Goal: Transaction & Acquisition: Purchase product/service

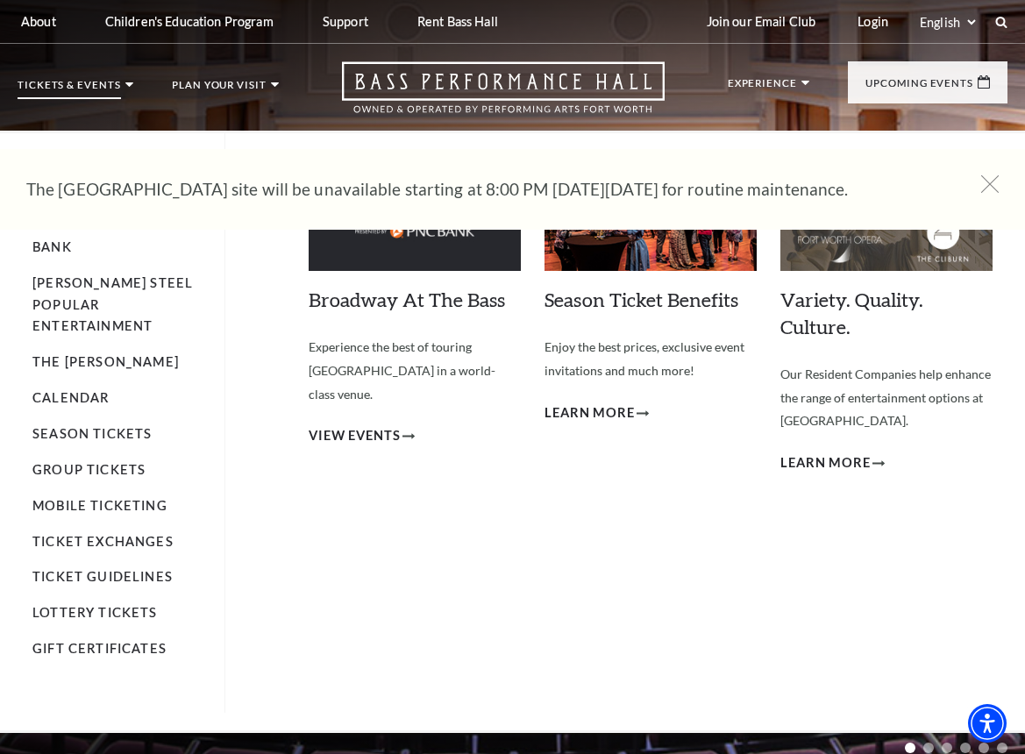
click at [96, 89] on p "Tickets & Events" at bounding box center [69, 89] width 103 height 19
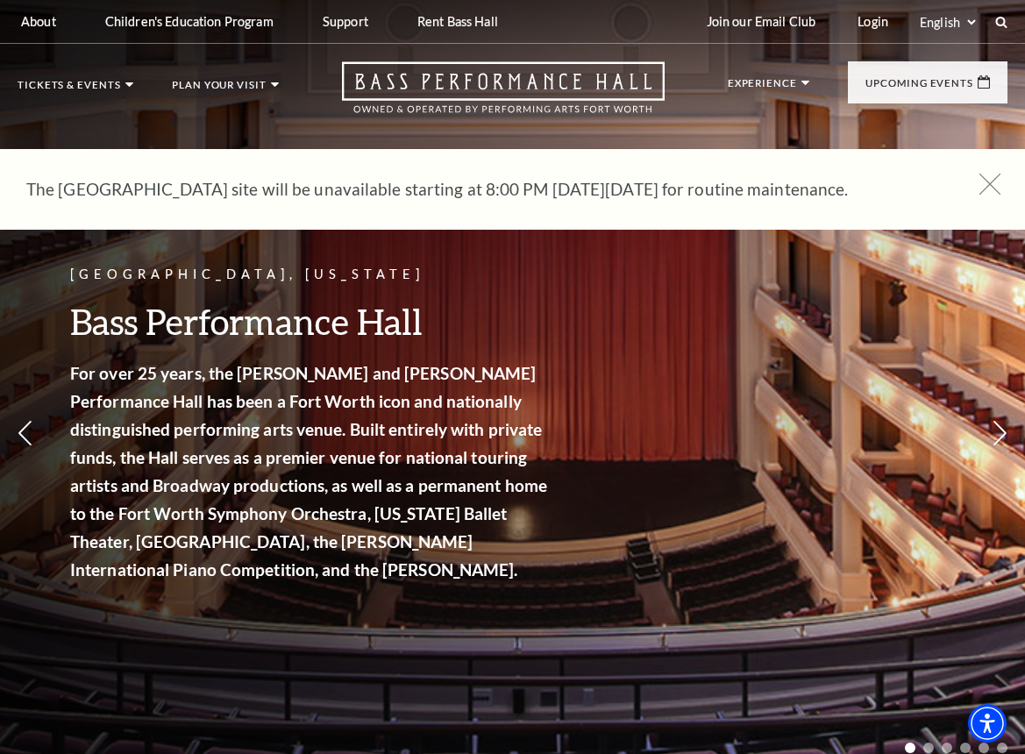
click at [991, 187] on icon at bounding box center [990, 185] width 22 height 22
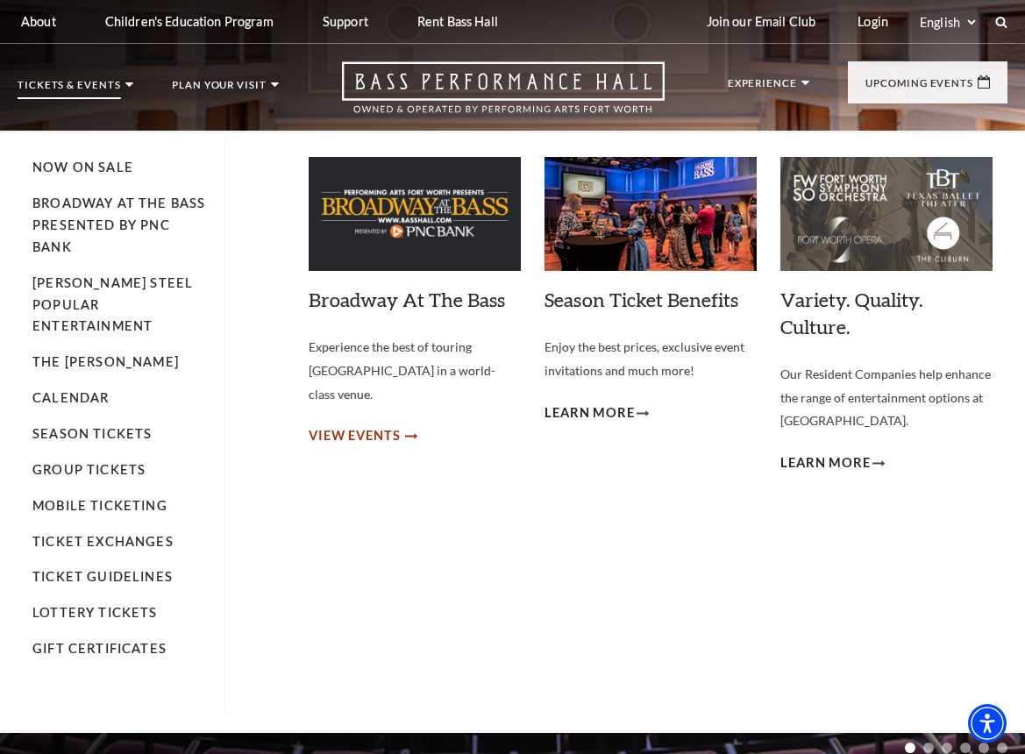
click at [380, 425] on span "View Events" at bounding box center [355, 436] width 92 height 22
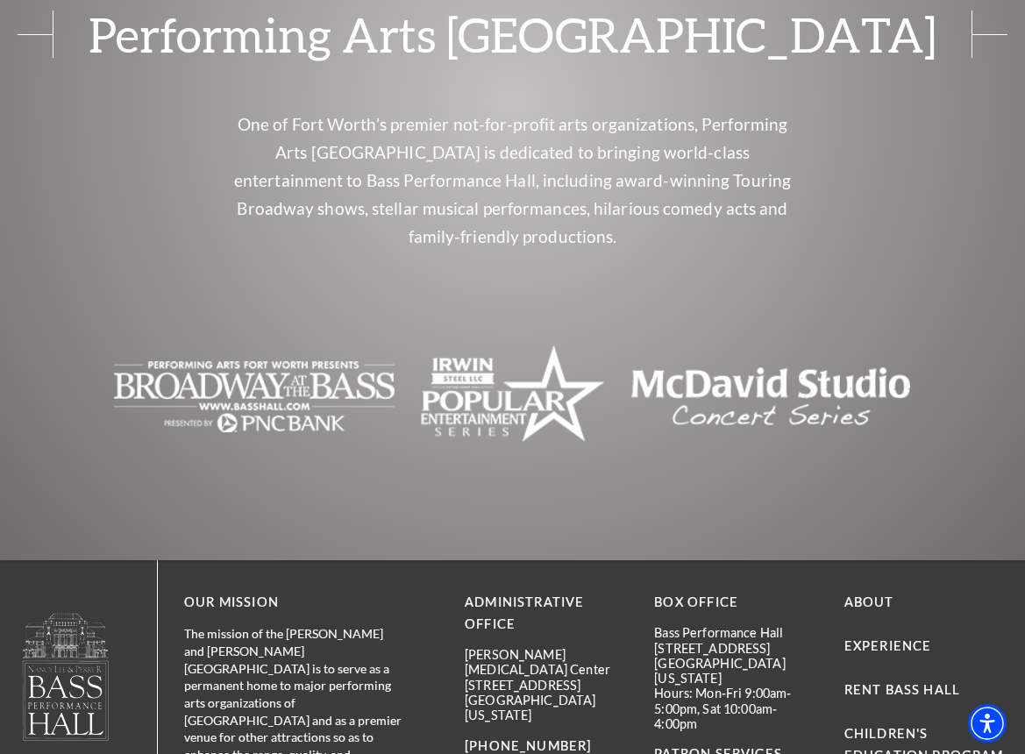
scroll to position [1092, 0]
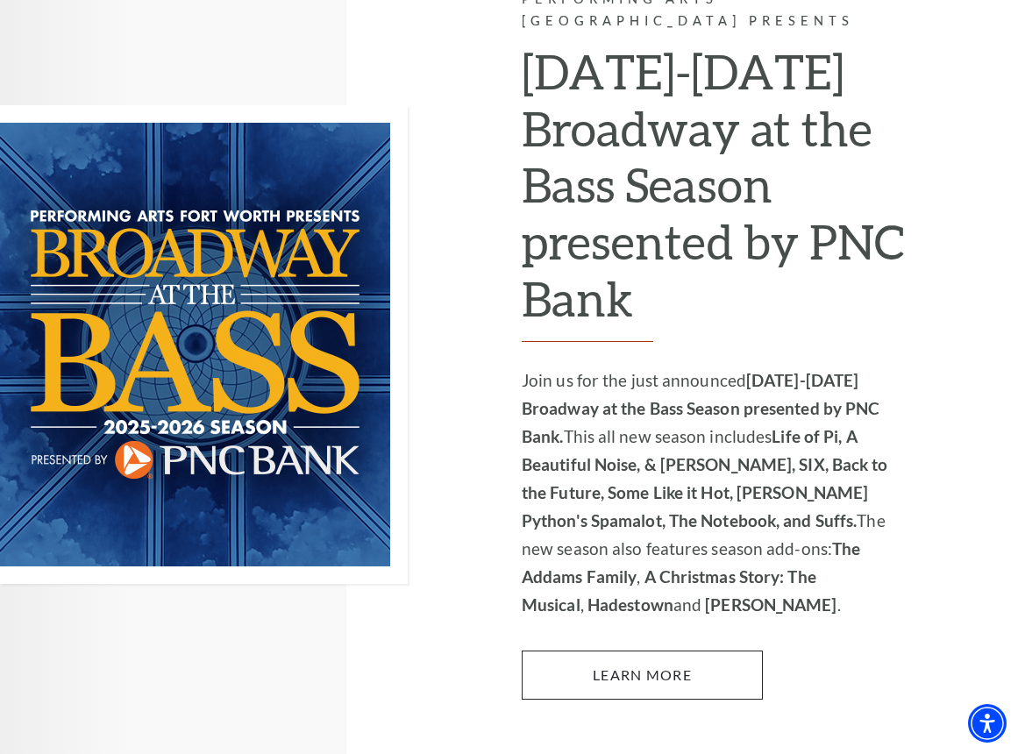
click at [753, 650] on link "Learn More" at bounding box center [642, 674] width 241 height 49
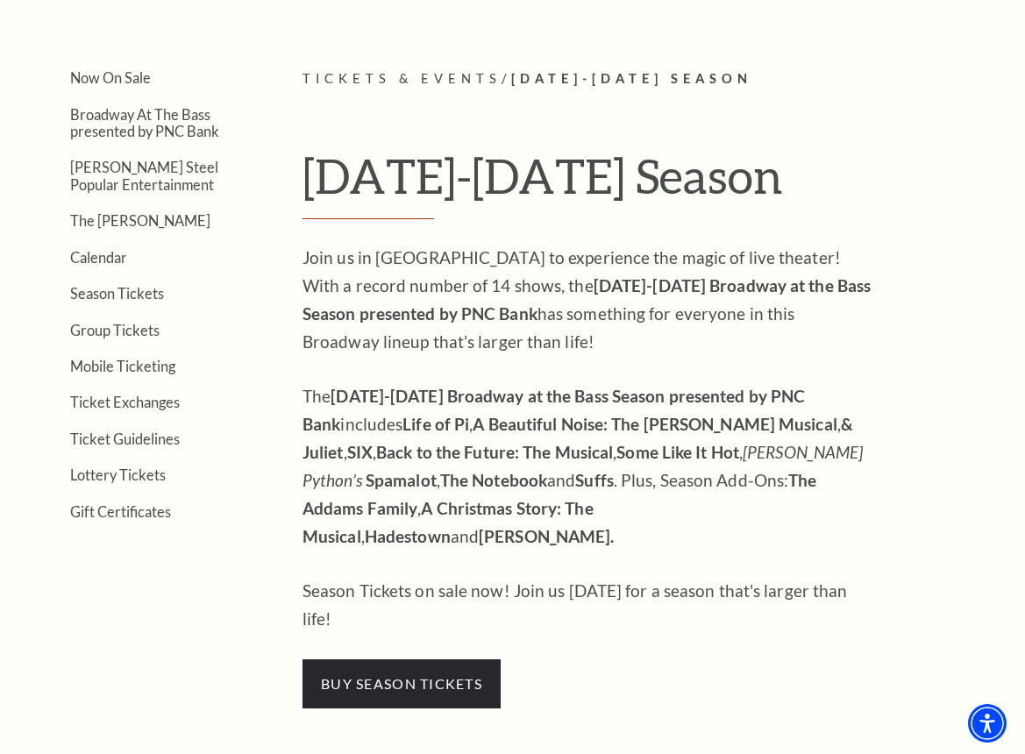
scroll to position [295, 0]
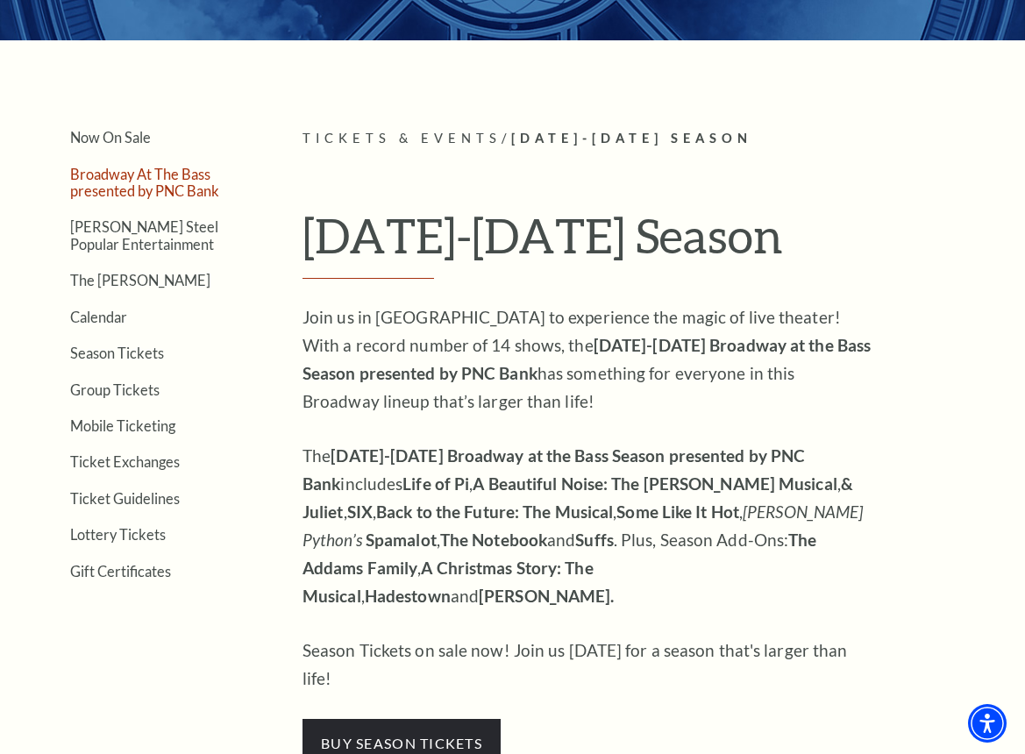
click at [135, 177] on link "Broadway At The Bass presented by PNC Bank" at bounding box center [144, 182] width 149 height 33
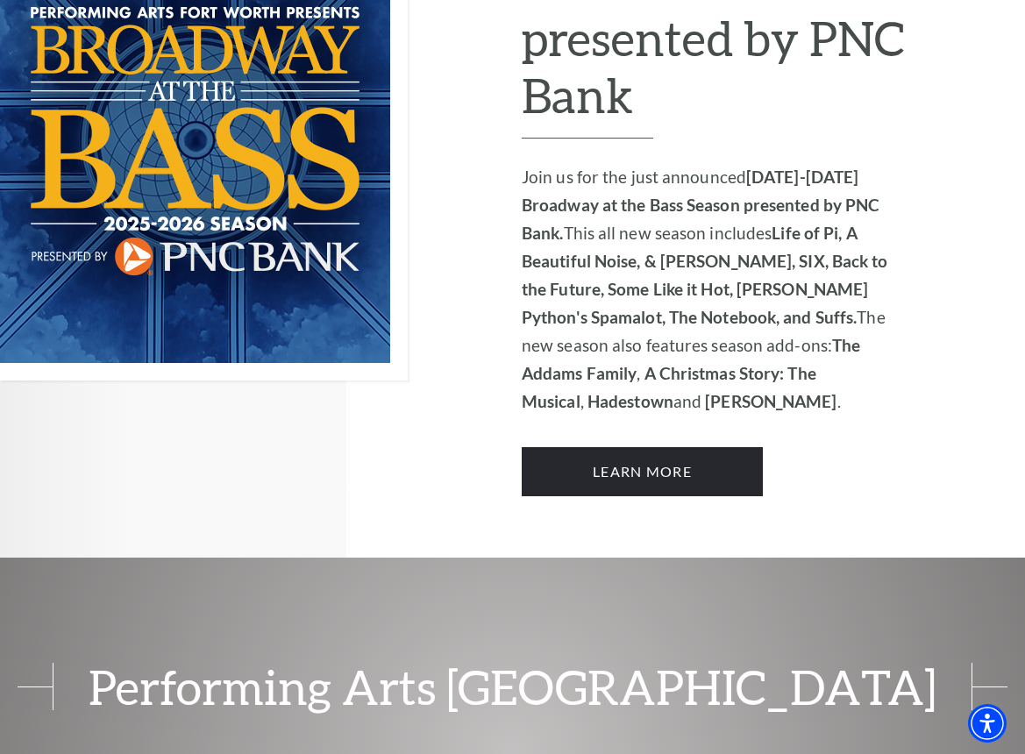
scroll to position [1389, 0]
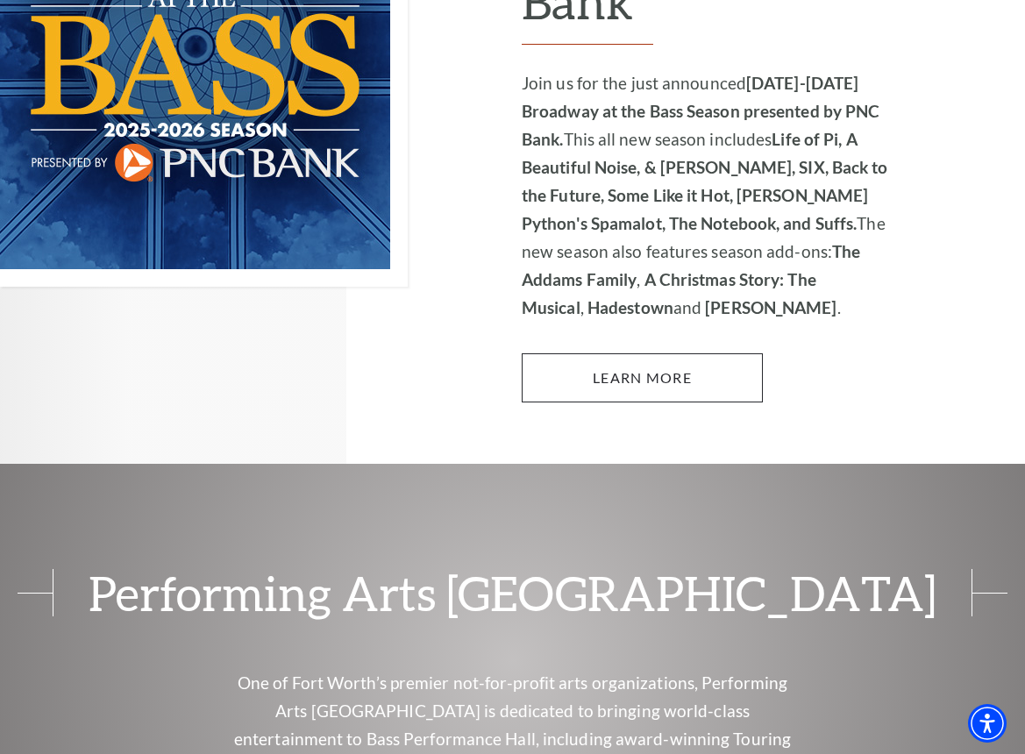
click at [657, 353] on link "Learn More" at bounding box center [642, 377] width 241 height 49
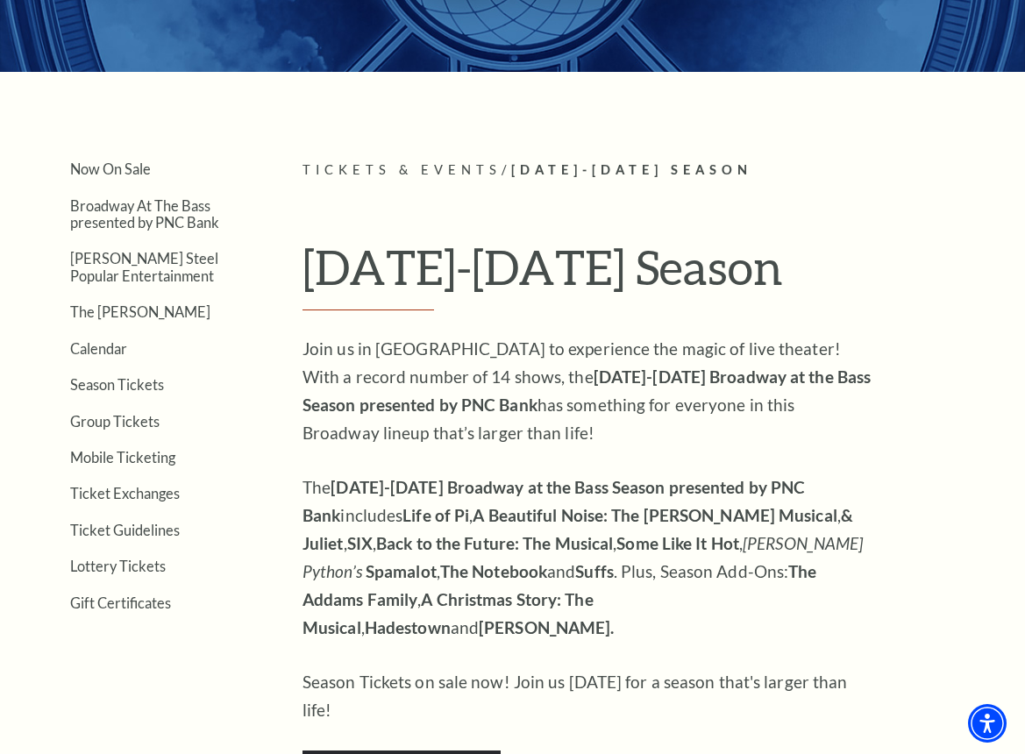
scroll to position [386, 0]
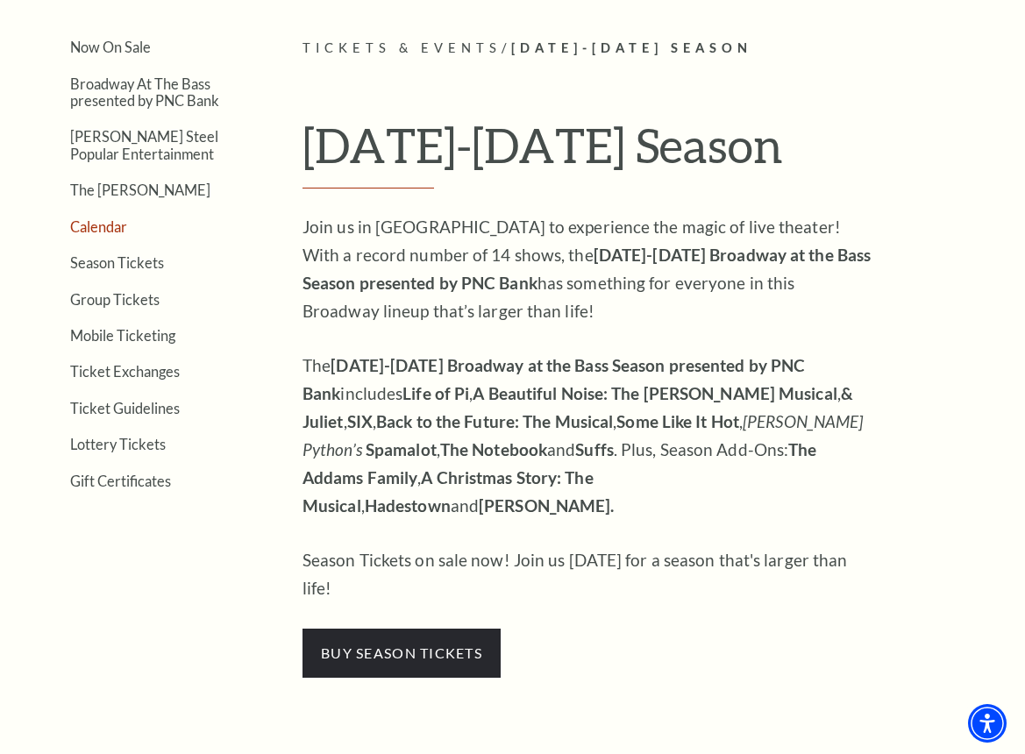
click at [104, 228] on link "Calendar" at bounding box center [98, 226] width 57 height 17
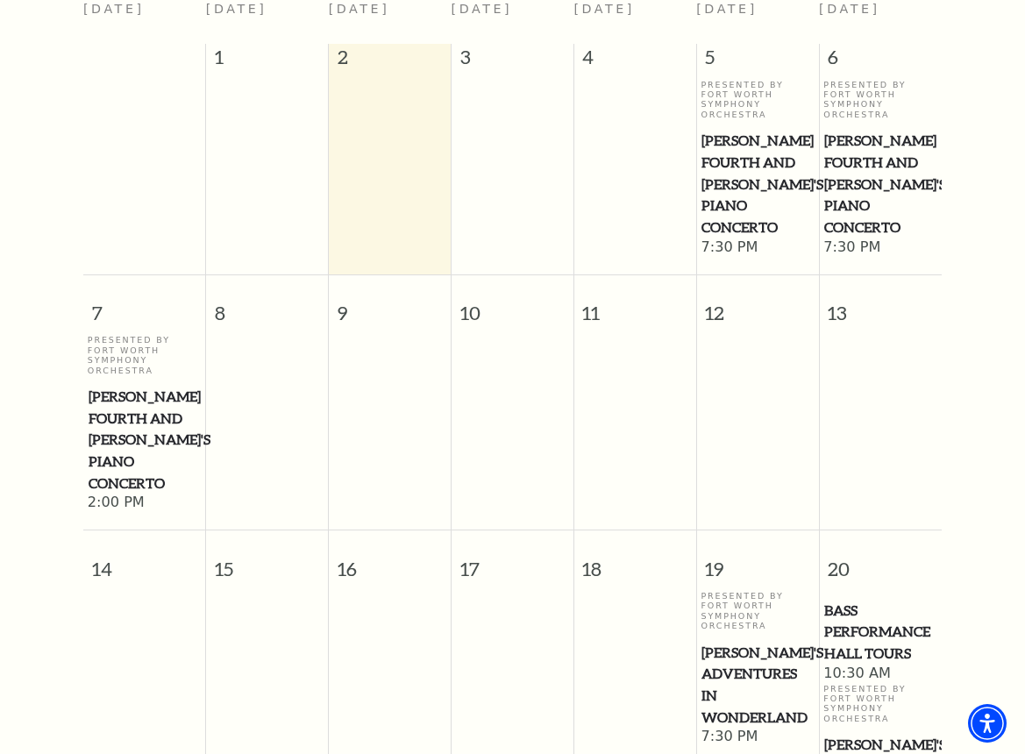
scroll to position [215, 0]
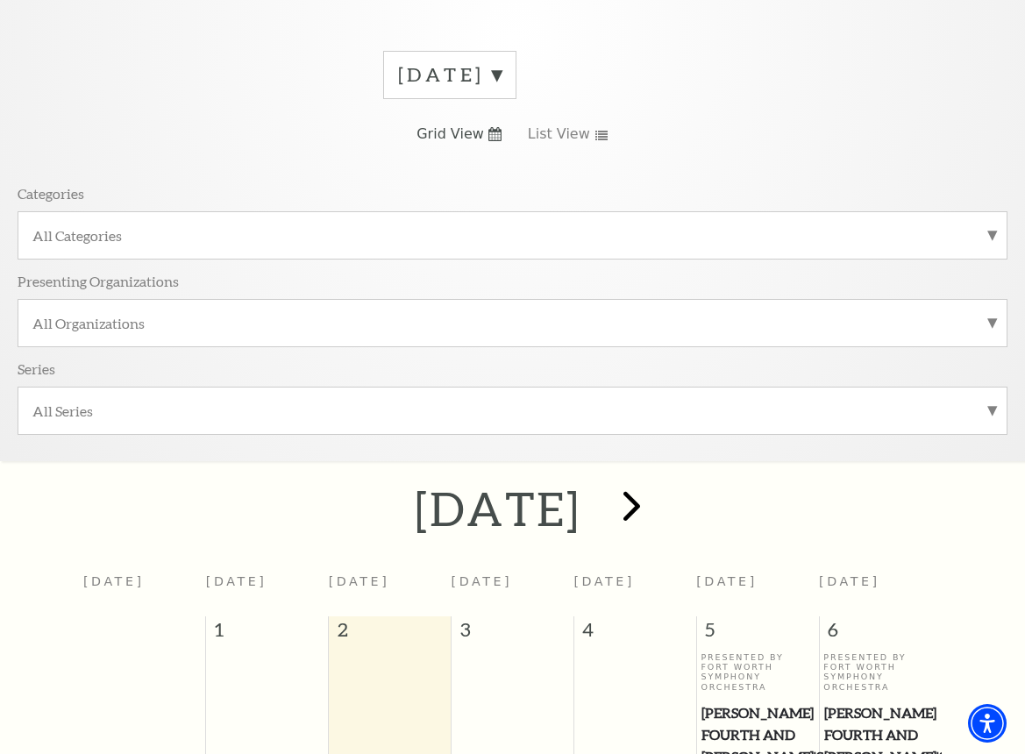
click at [657, 500] on span "next" at bounding box center [632, 505] width 50 height 50
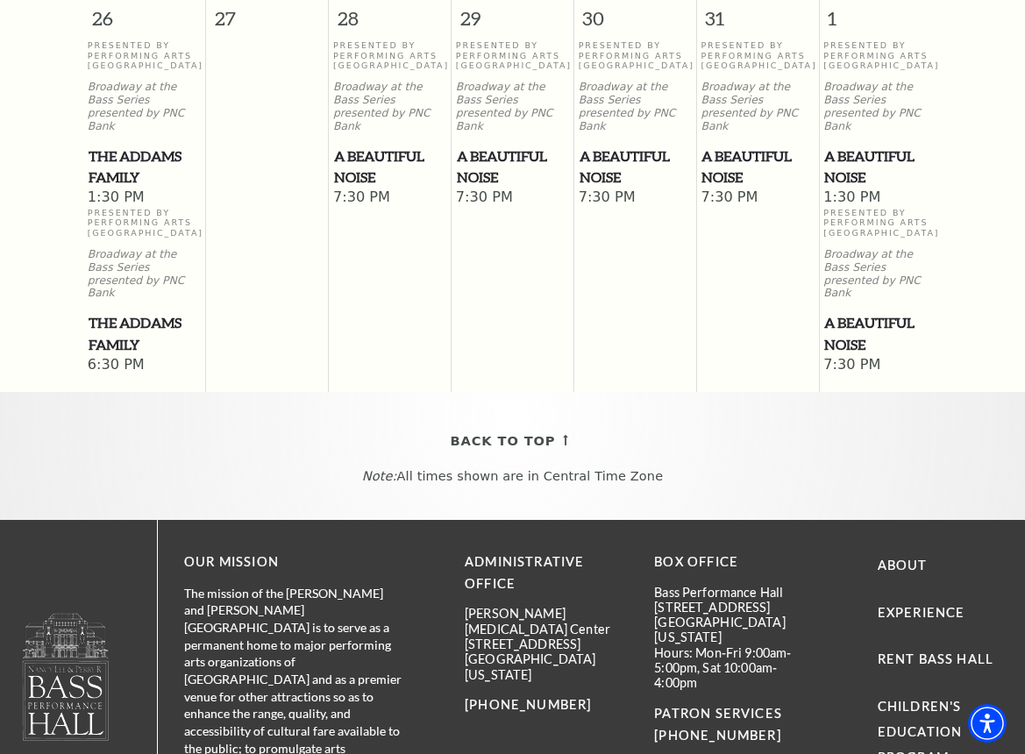
scroll to position [1702, 0]
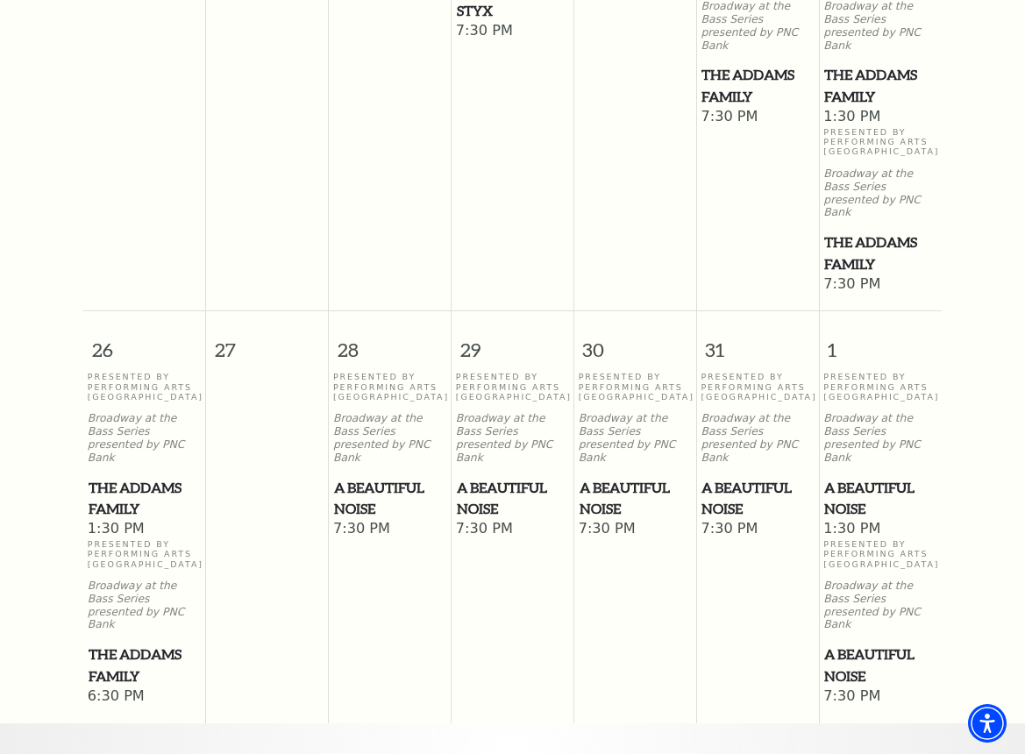
click at [599, 477] on span "A Beautiful Noise" at bounding box center [634, 498] width 111 height 43
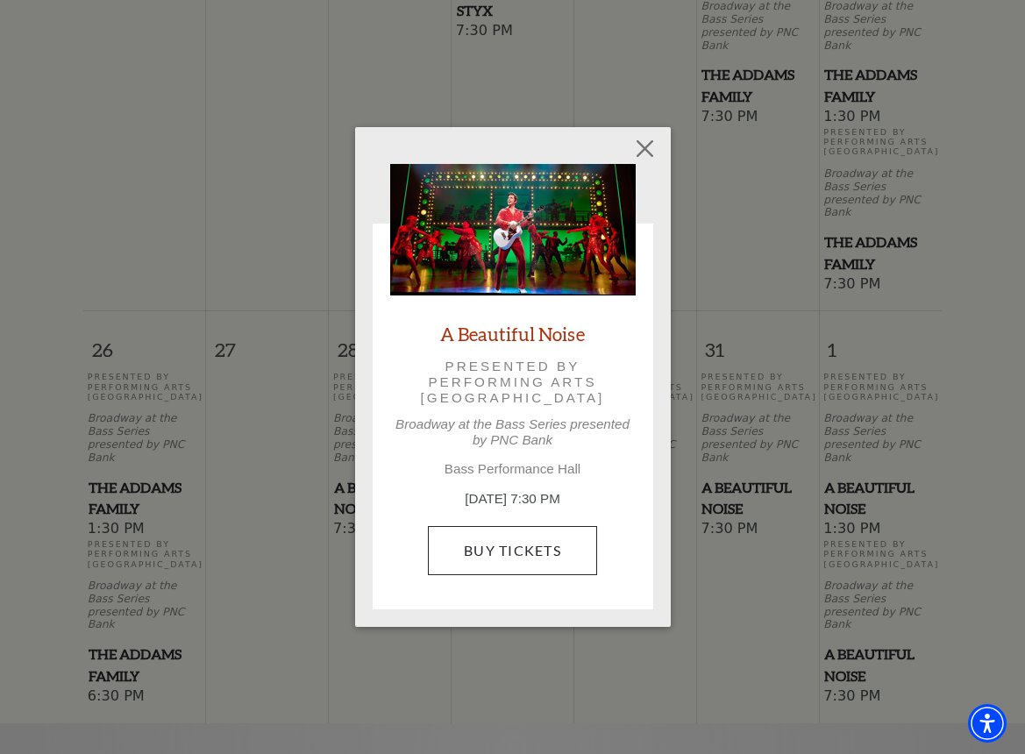
click at [486, 555] on link "Buy Tickets" at bounding box center [512, 550] width 169 height 49
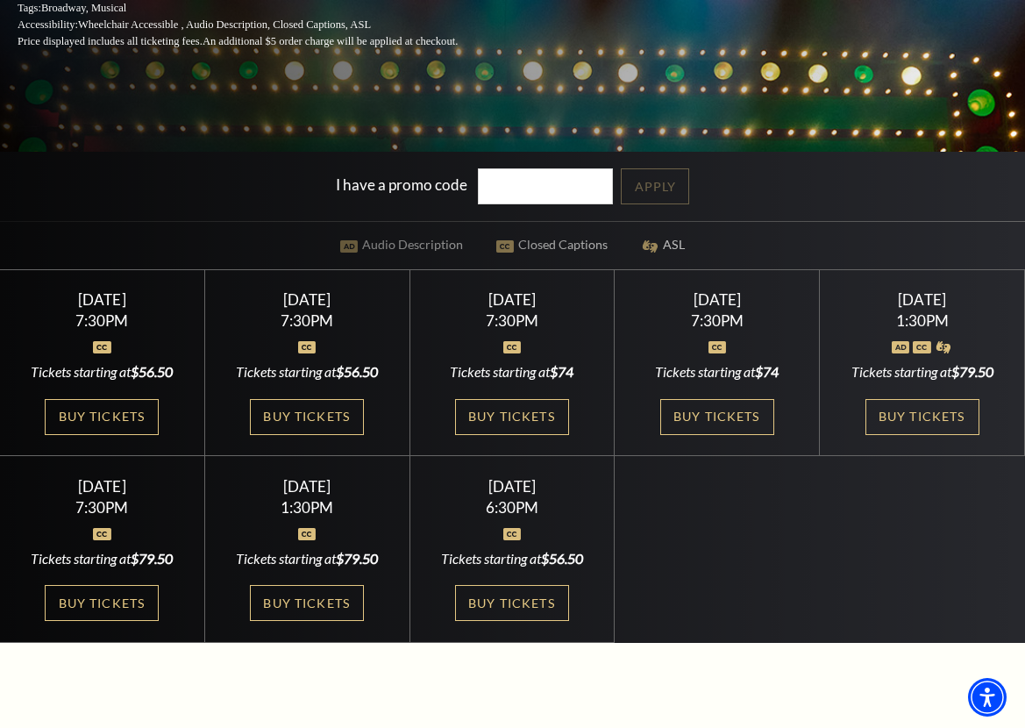
scroll to position [458, 0]
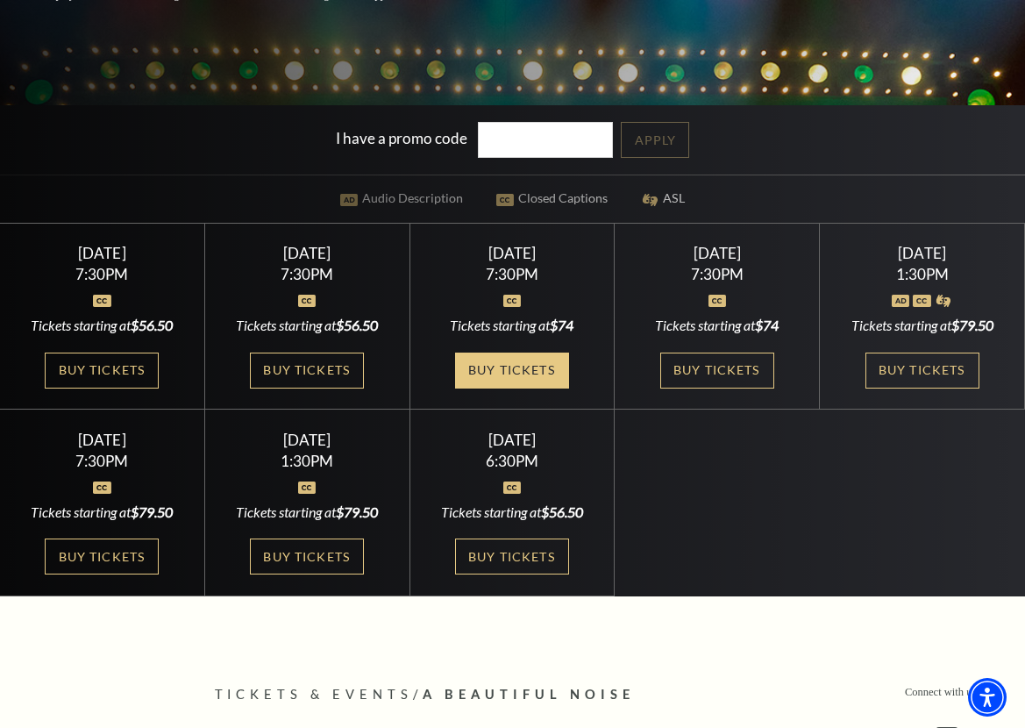
click at [487, 380] on link "Buy Tickets" at bounding box center [512, 370] width 114 height 36
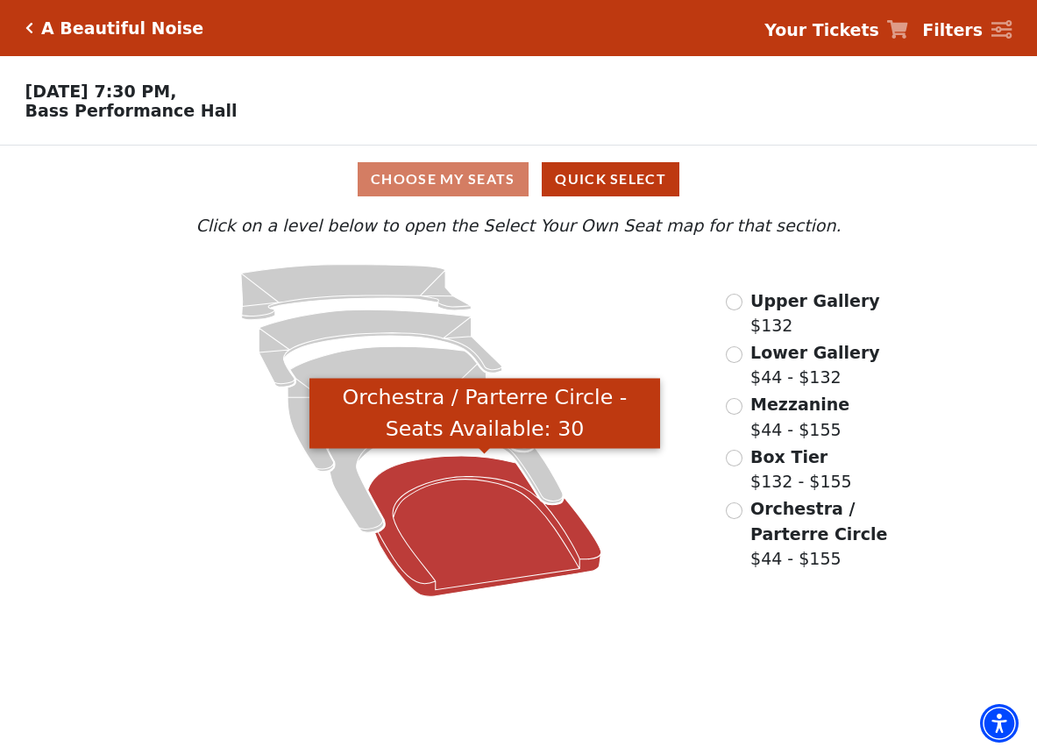
click at [429, 508] on icon "Orchestra / Parterre Circle - Seats Available: 30" at bounding box center [484, 526] width 233 height 141
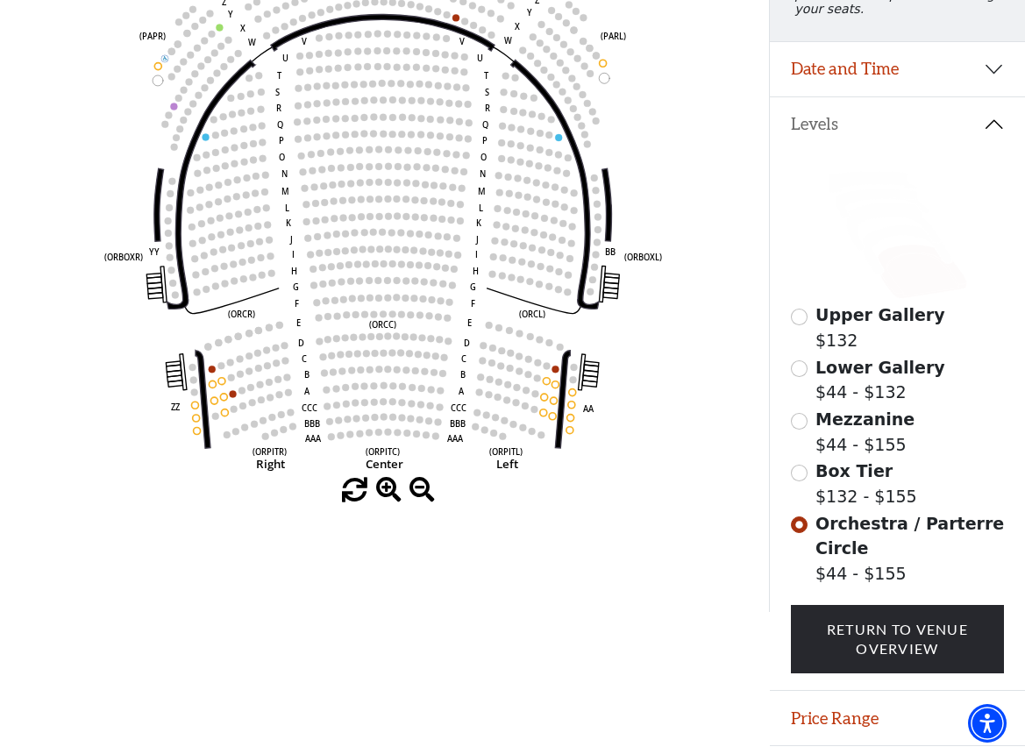
scroll to position [216, 0]
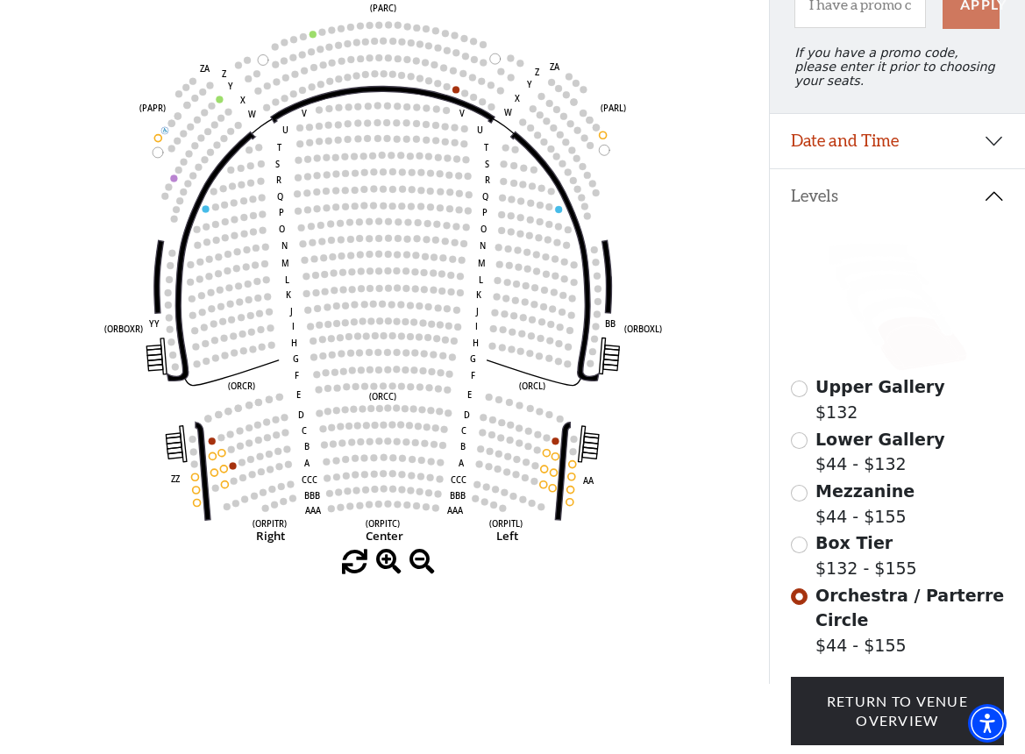
click at [793, 542] on input "Box Tier$132 - $155\a" at bounding box center [799, 545] width 17 height 17
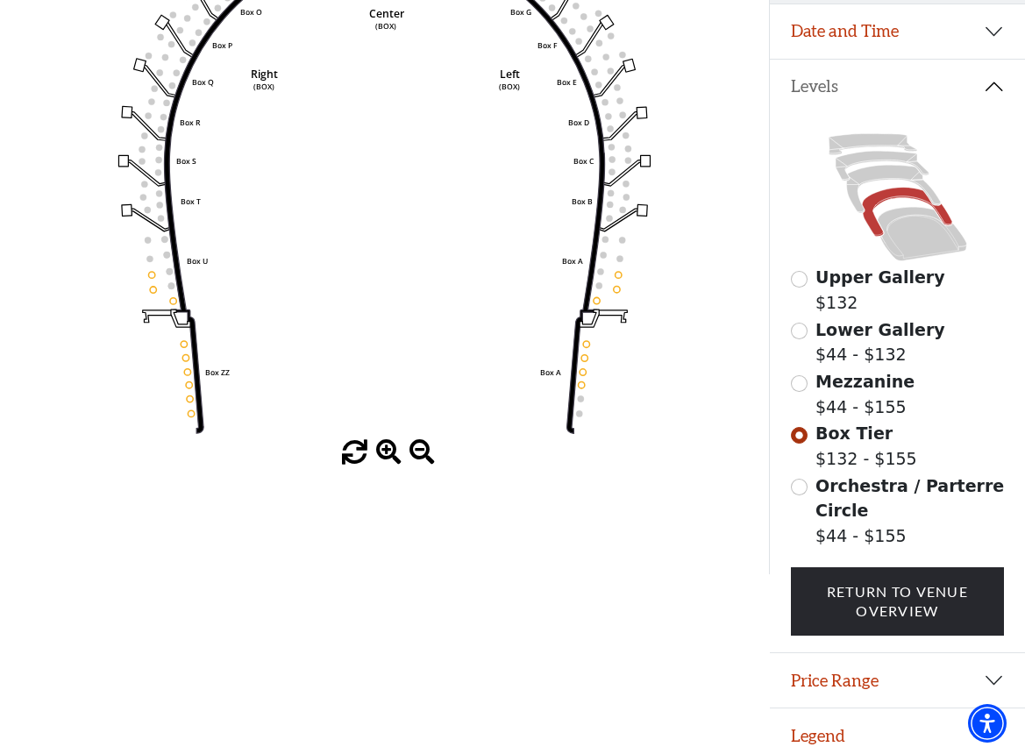
scroll to position [301, 0]
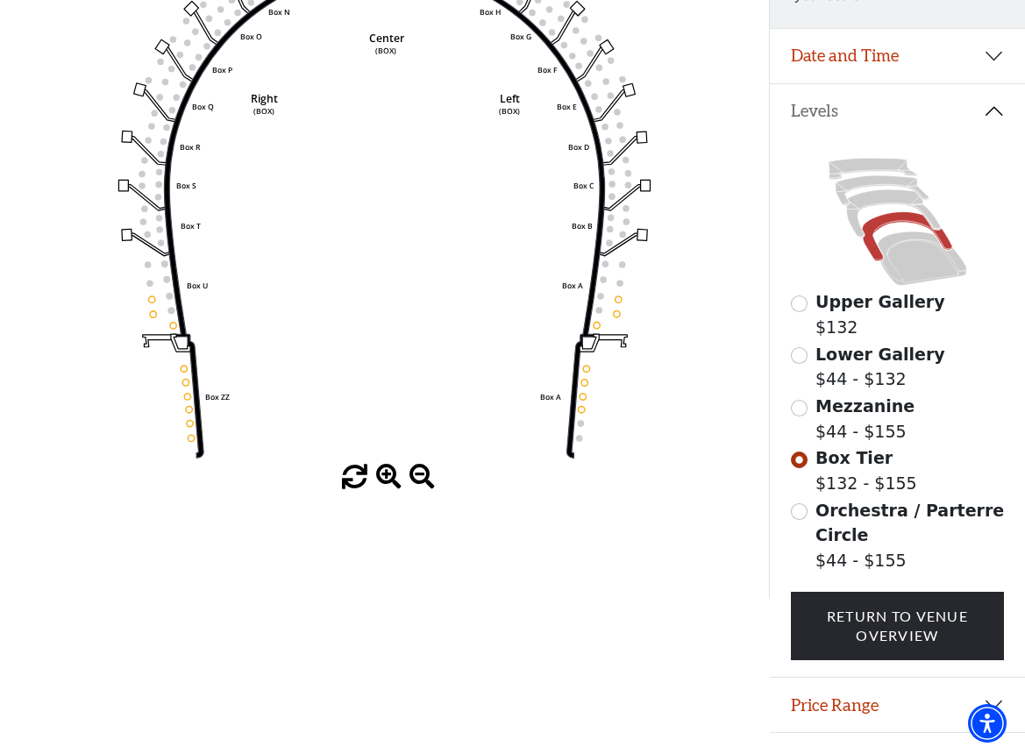
click at [799, 410] on input "Mezzanine$44 - $155\a" at bounding box center [799, 408] width 17 height 17
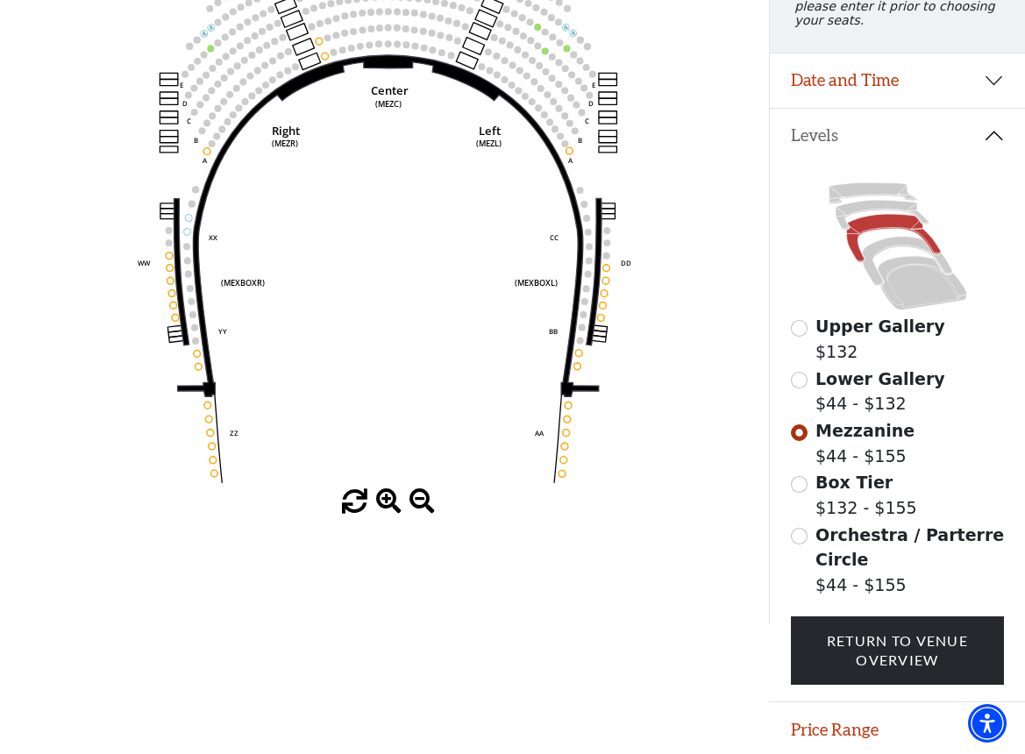
scroll to position [0, 0]
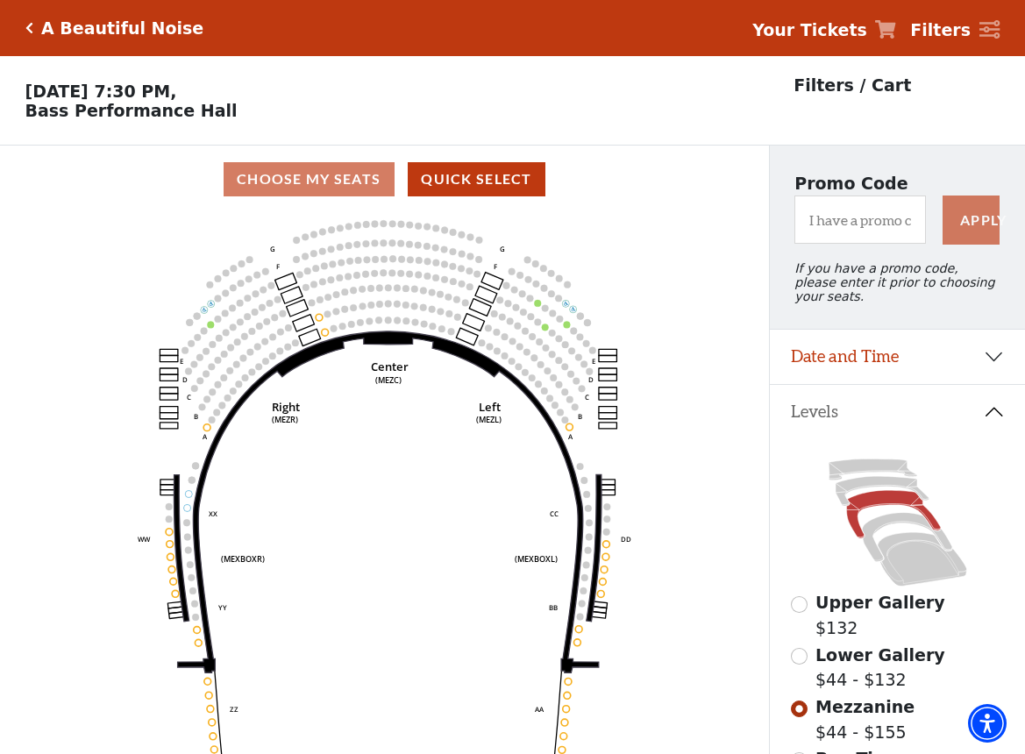
click at [27, 29] on icon "Click here to go back to filters" at bounding box center [29, 28] width 8 height 12
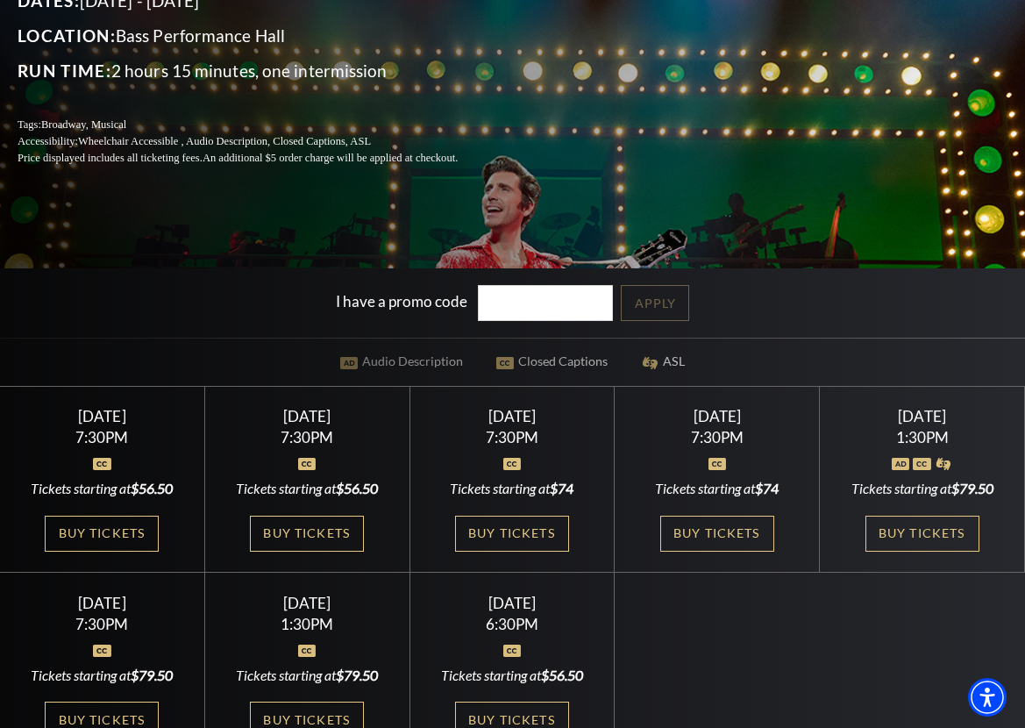
scroll to position [511, 0]
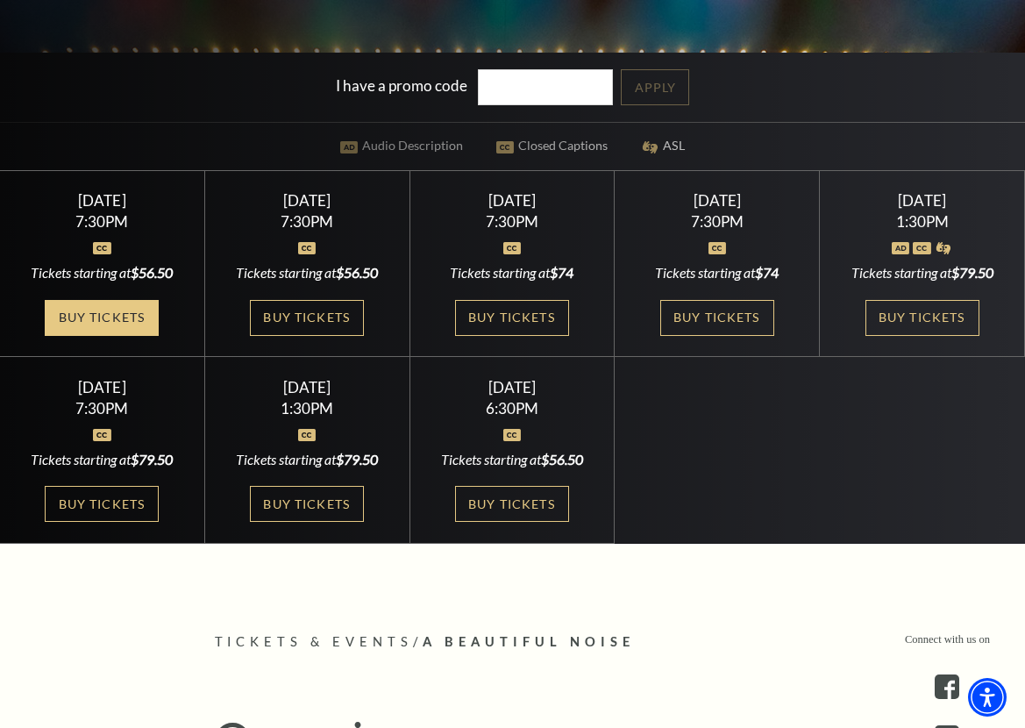
click at [112, 316] on link "Buy Tickets" at bounding box center [102, 318] width 114 height 36
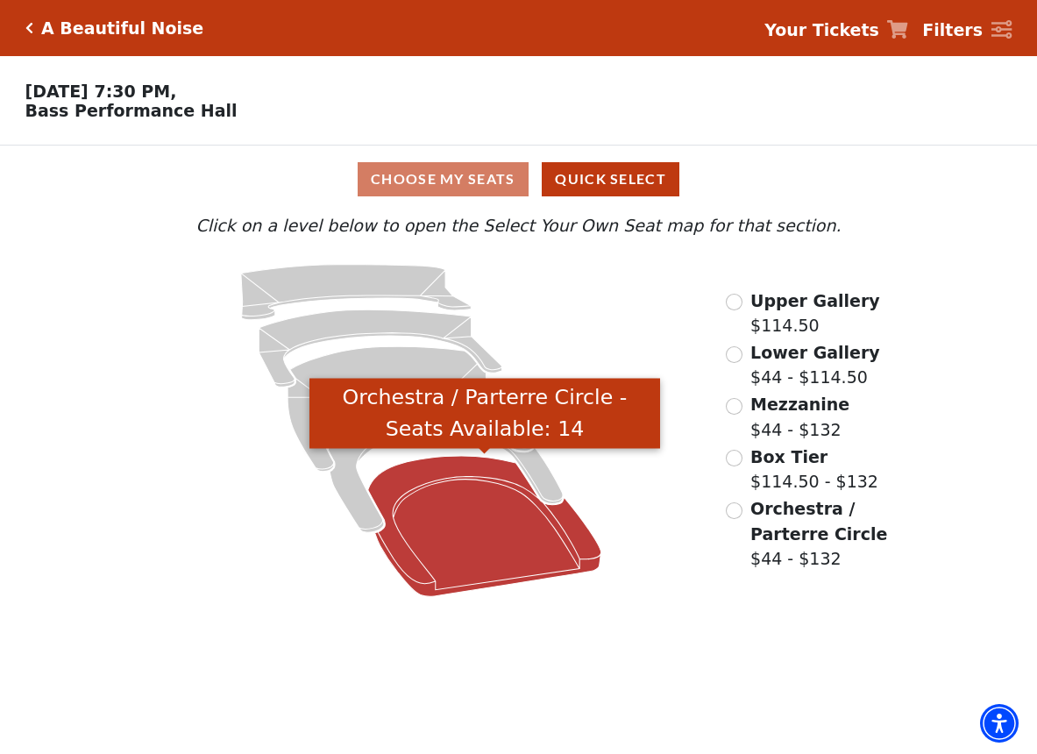
click at [447, 558] on icon "Orchestra / Parterre Circle - Seats Available: 14" at bounding box center [484, 526] width 233 height 141
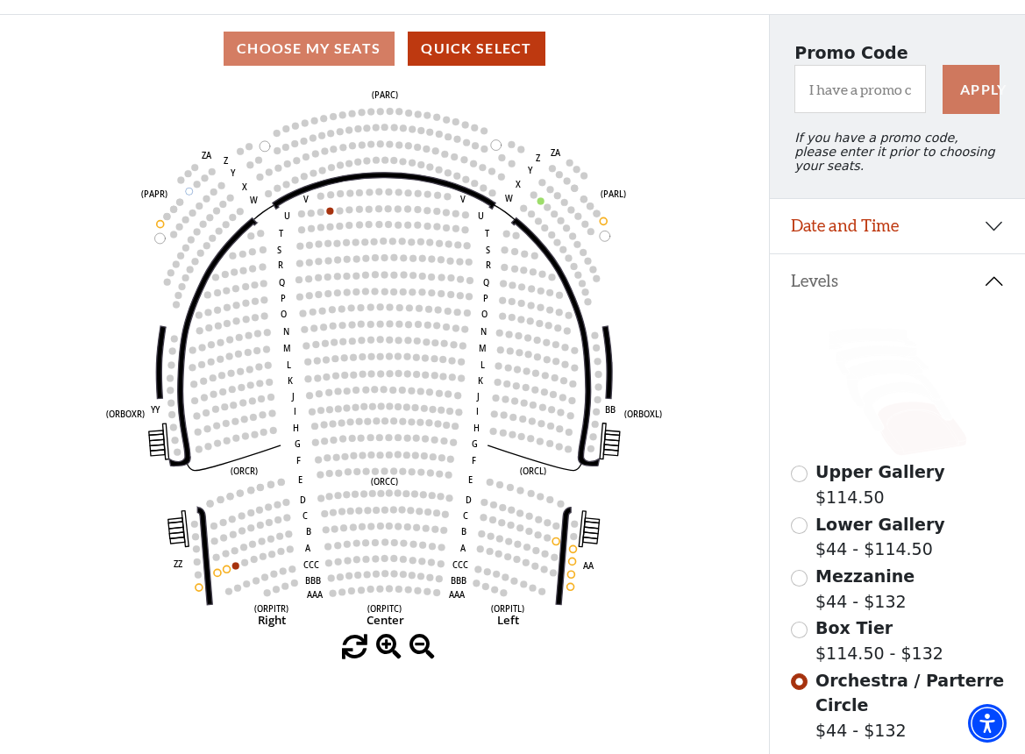
scroll to position [134, 0]
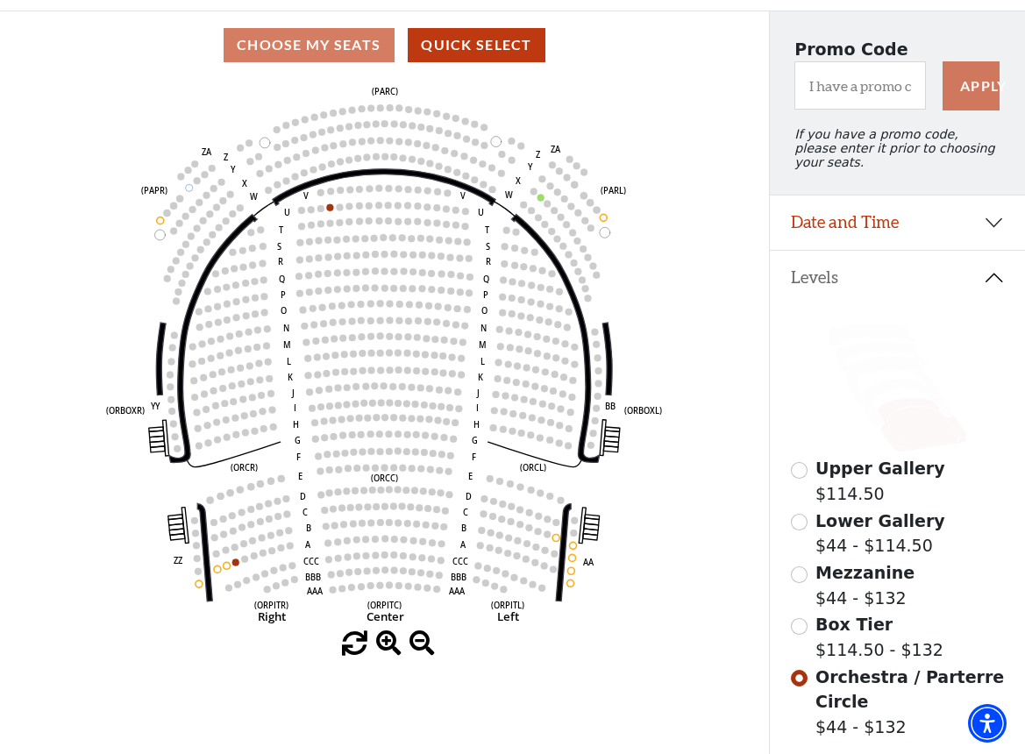
click at [797, 627] on input "Box Tier$114.50 - $132\a" at bounding box center [799, 626] width 17 height 17
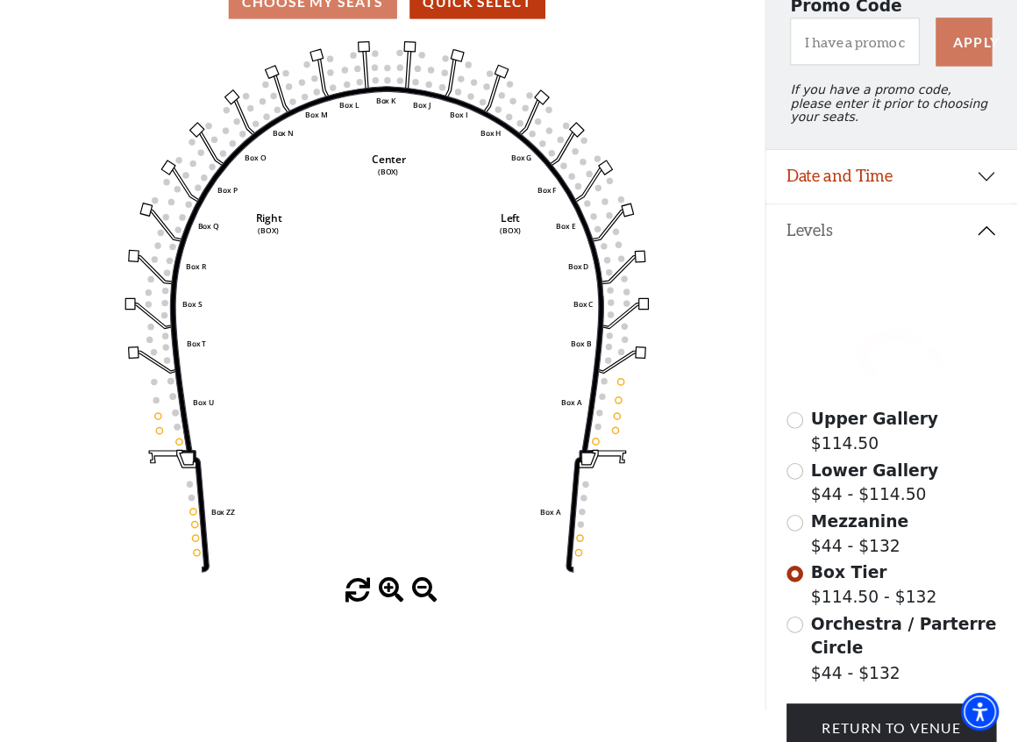
scroll to position [246, 0]
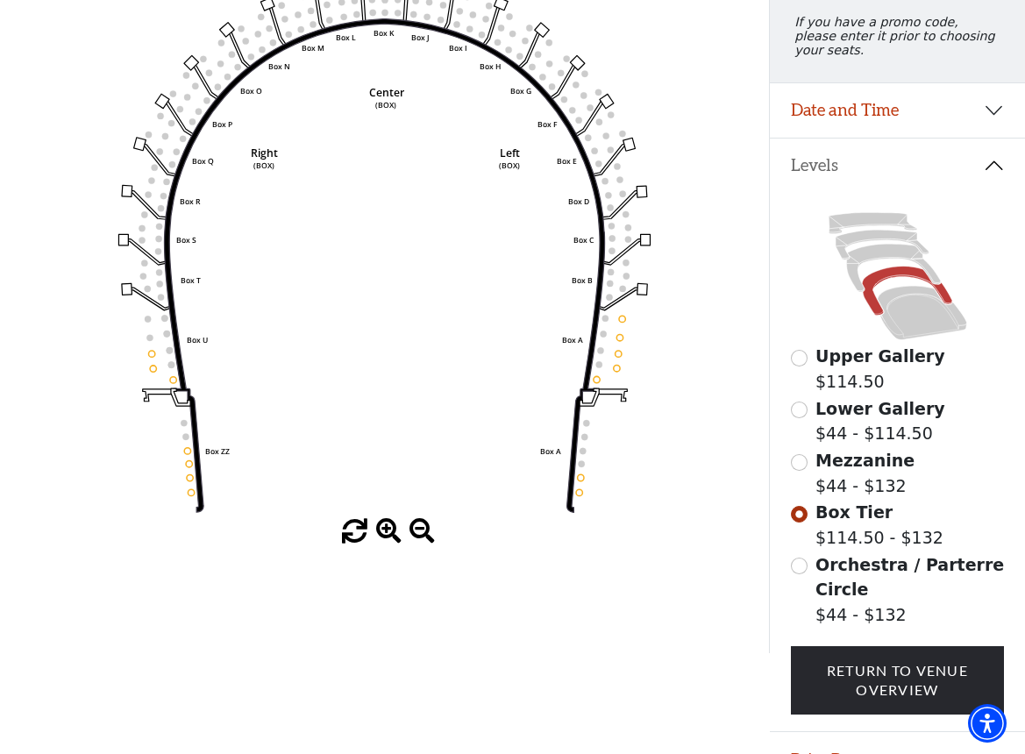
click at [999, 118] on button "Date and Time" at bounding box center [897, 110] width 255 height 54
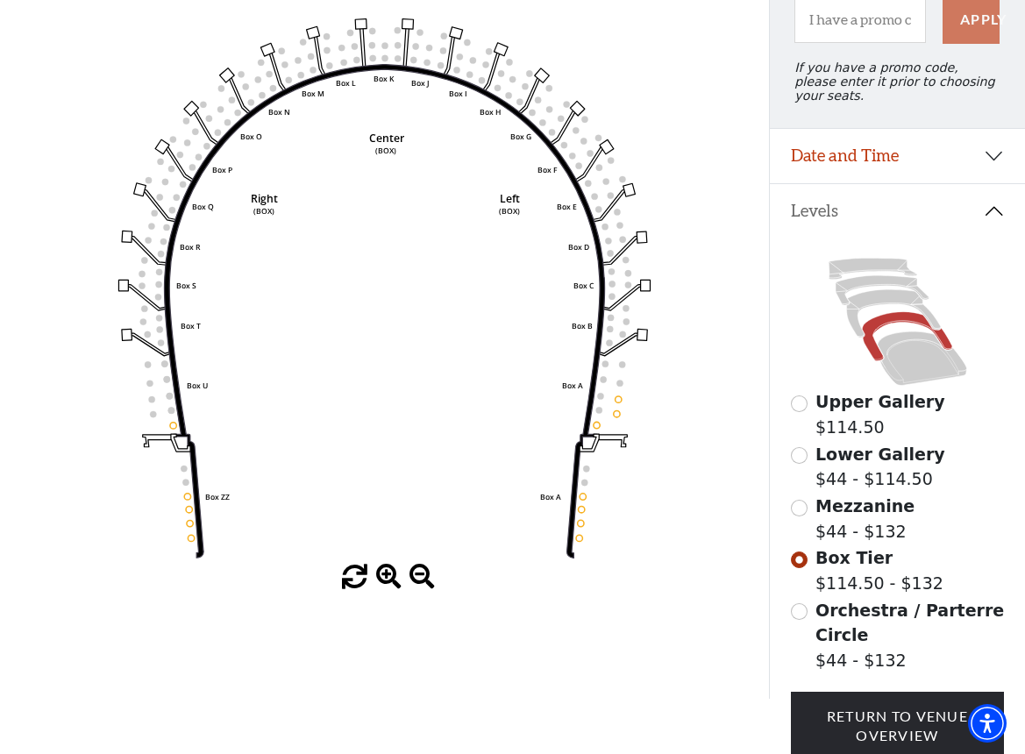
scroll to position [274, 0]
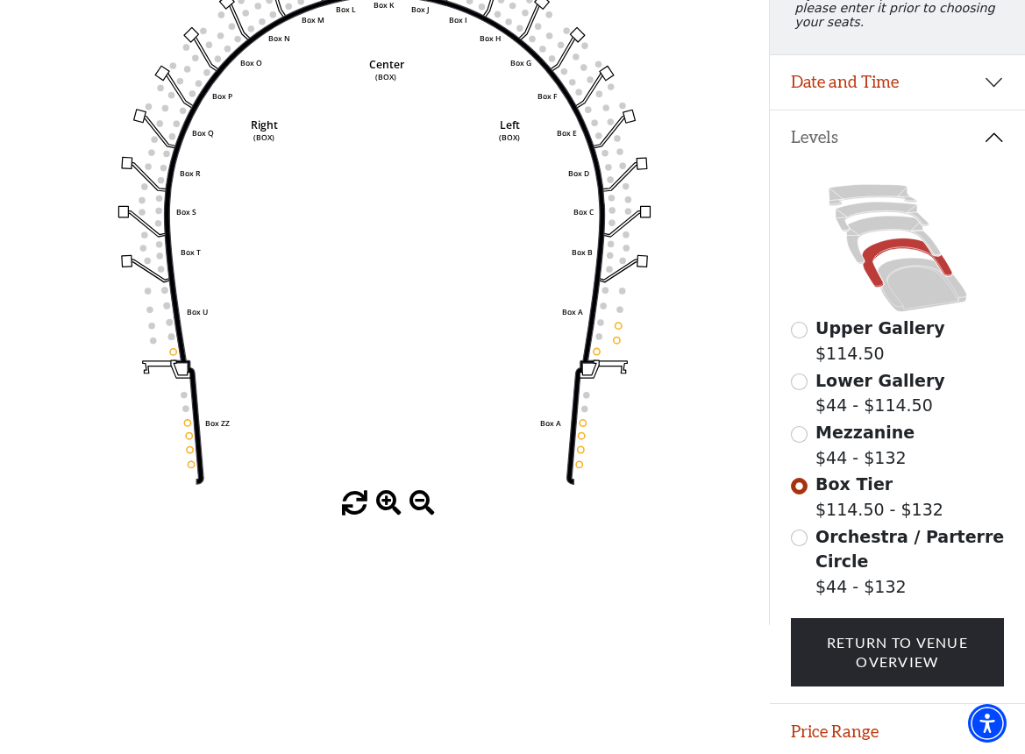
click at [803, 538] on input "Orchestra / Parterre Circle$44 - $132\a" at bounding box center [799, 537] width 17 height 17
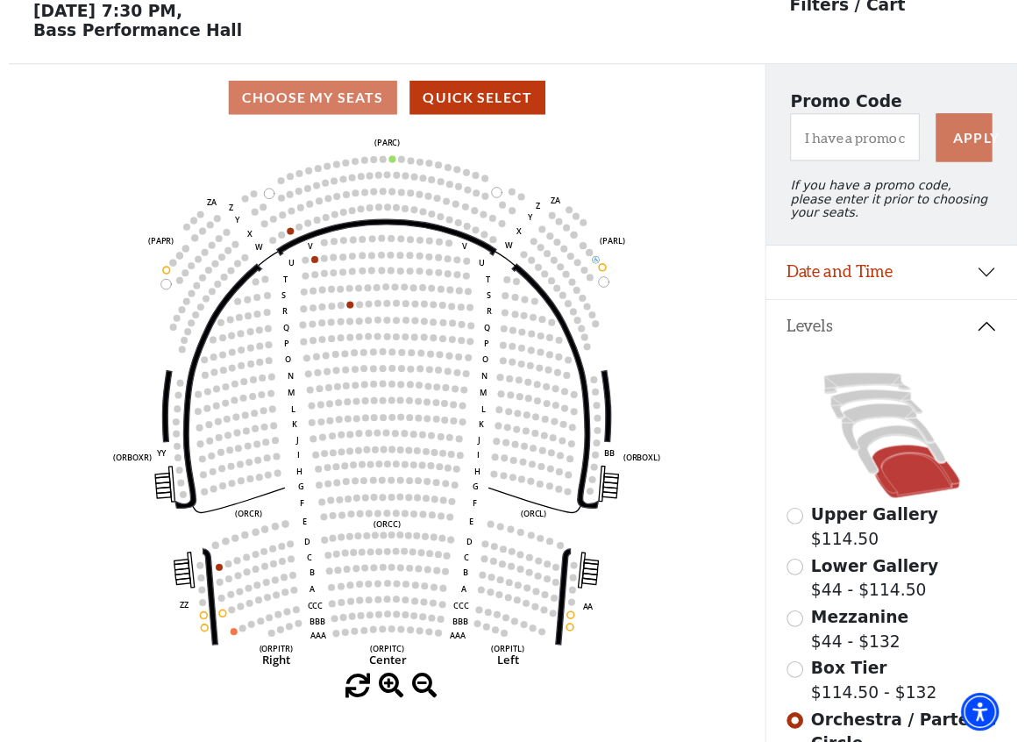
scroll to position [82, 0]
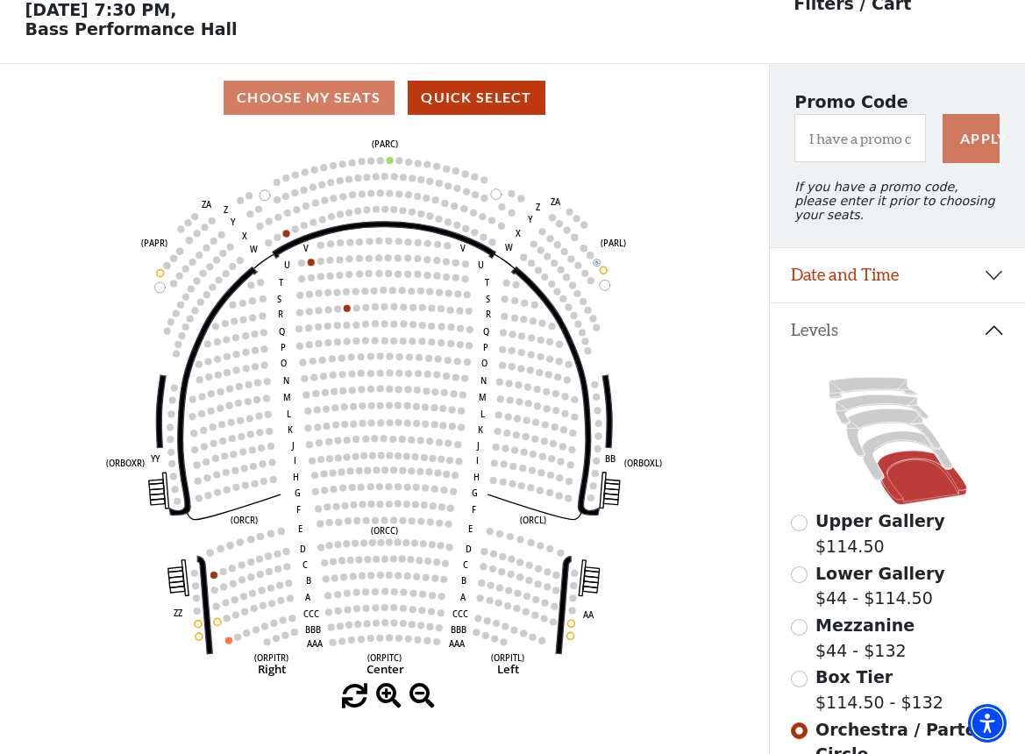
click at [991, 275] on button "Date and Time" at bounding box center [897, 275] width 255 height 54
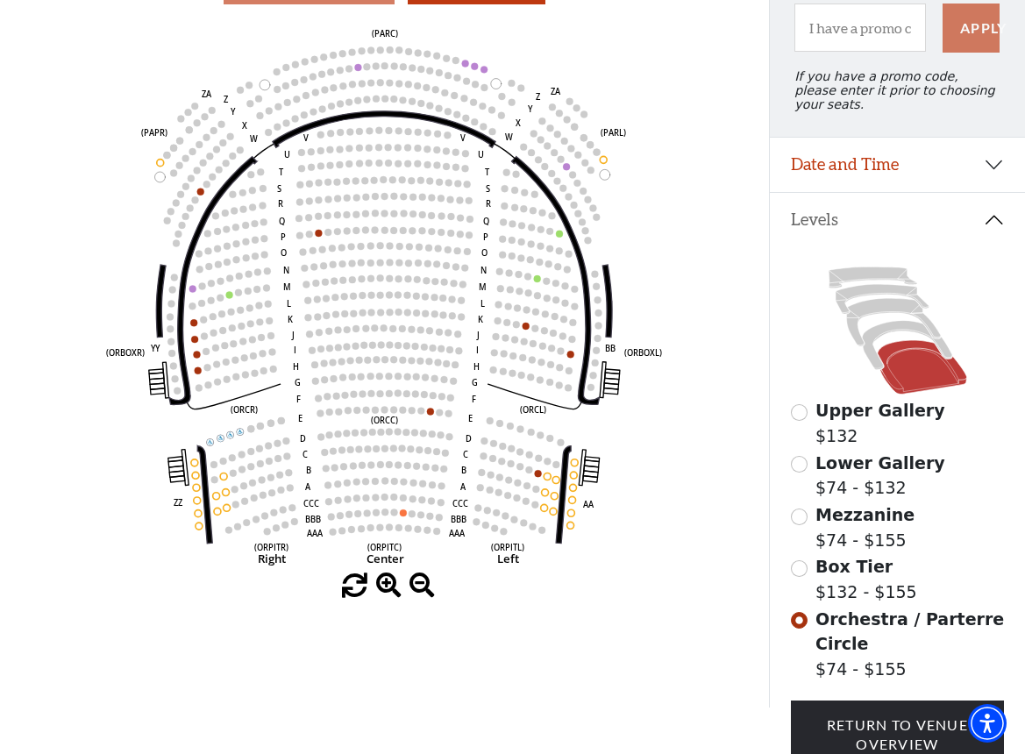
scroll to position [195, 0]
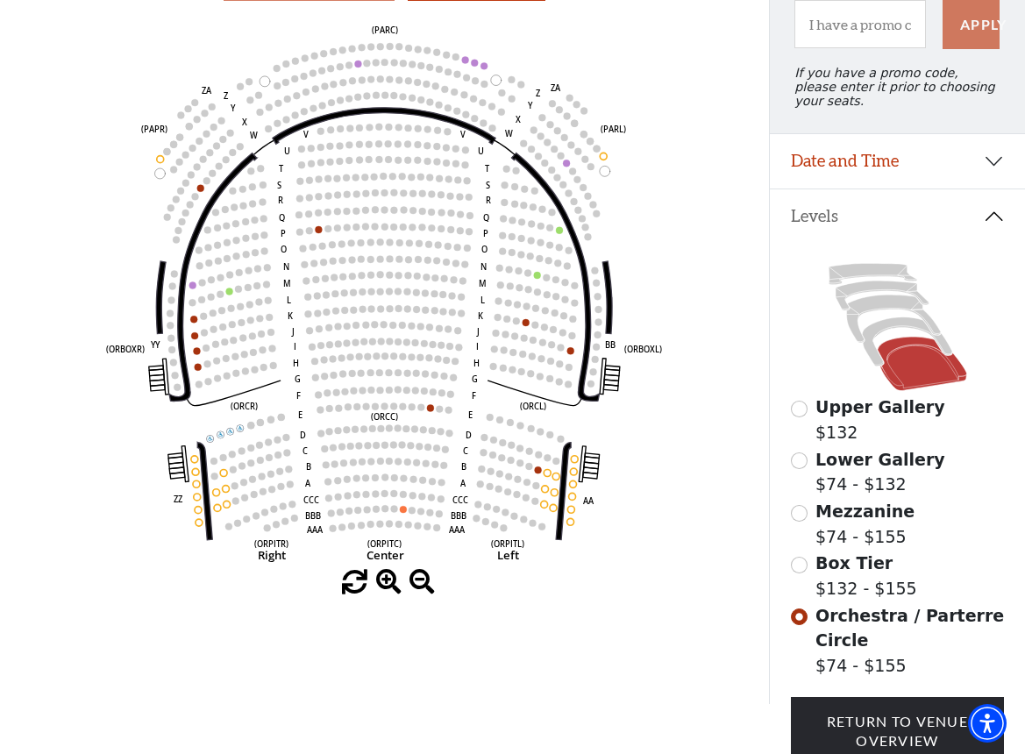
click at [799, 564] on input "Box Tier$132 - $155\a" at bounding box center [799, 565] width 17 height 17
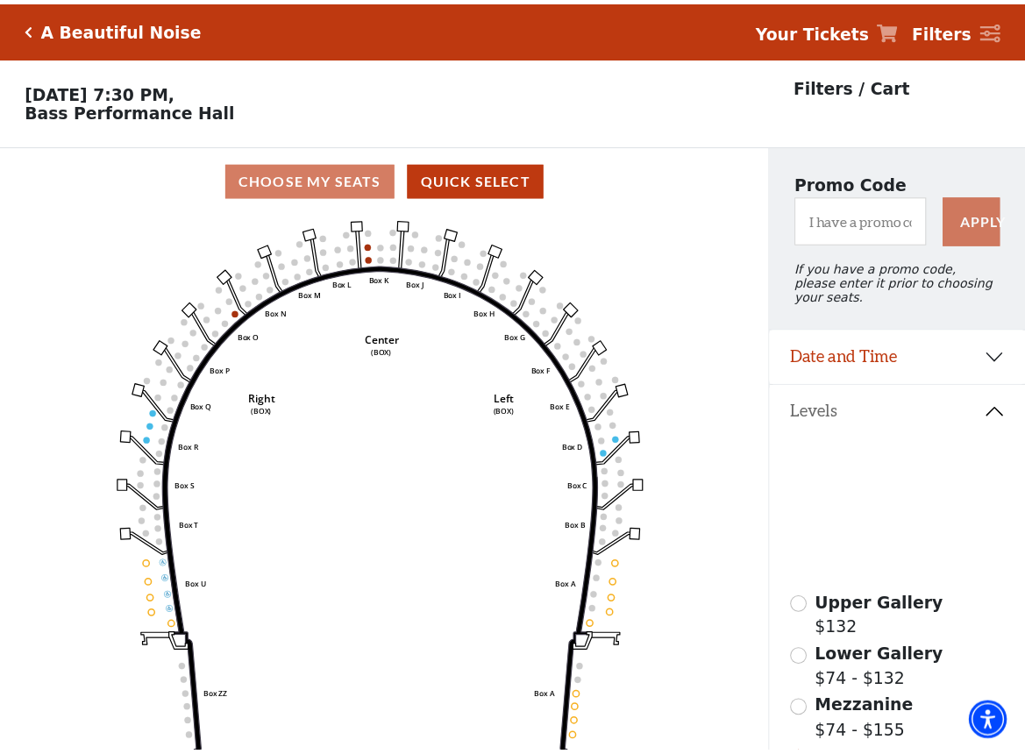
scroll to position [82, 0]
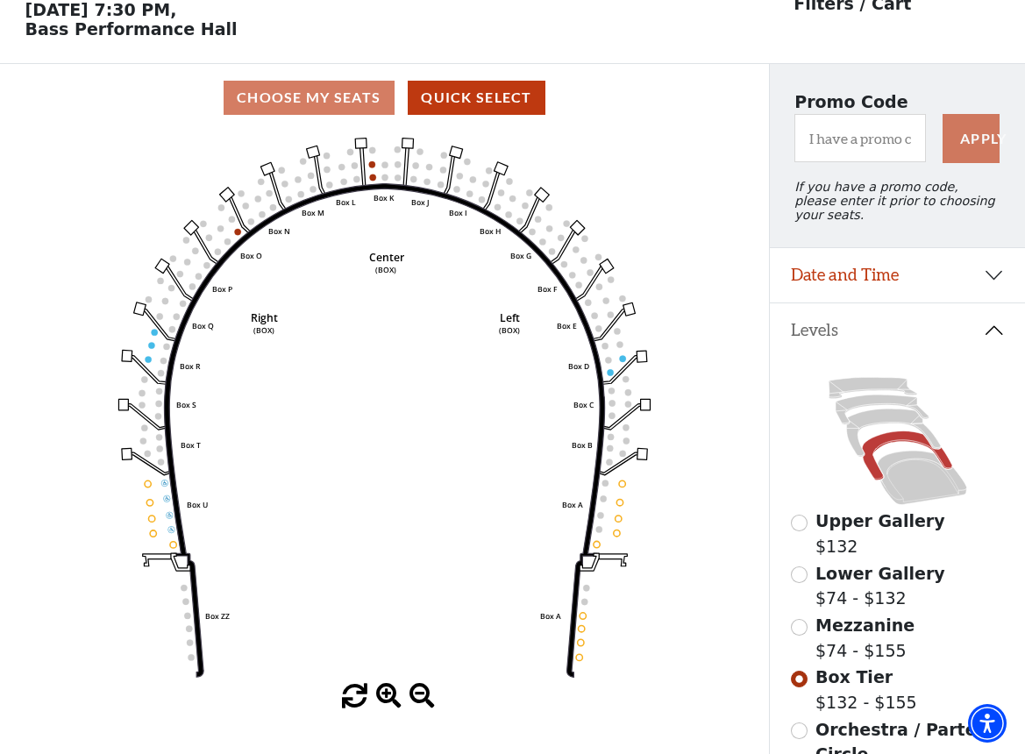
click at [955, 279] on button "Date and Time" at bounding box center [897, 275] width 255 height 54
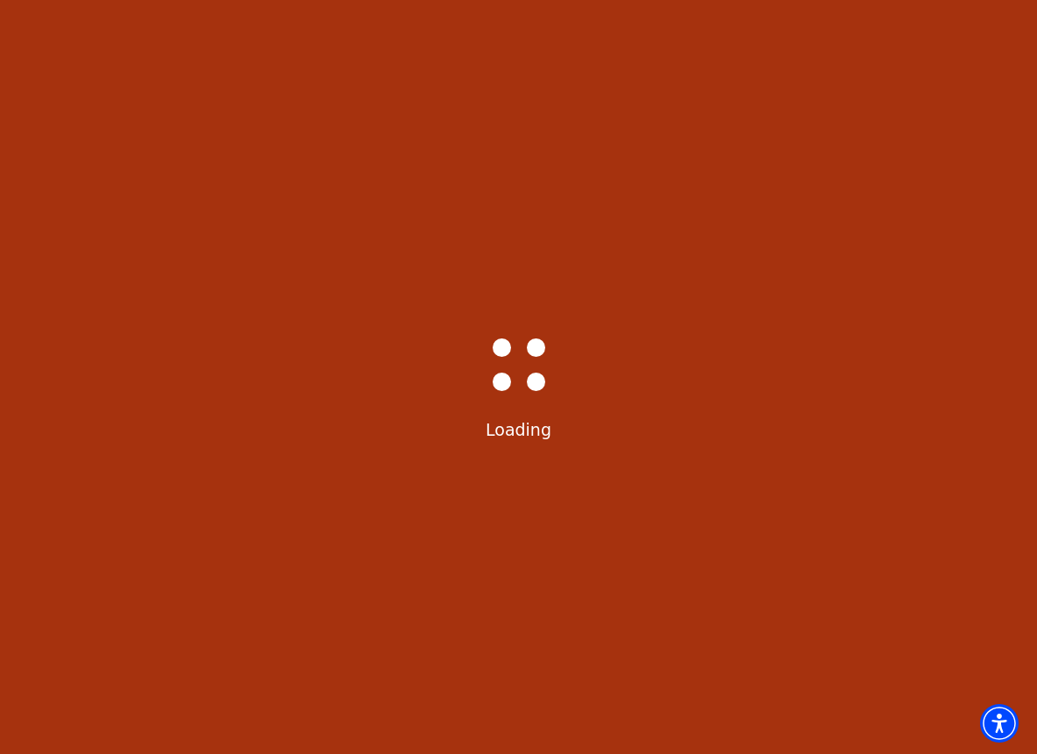
select select "6222"
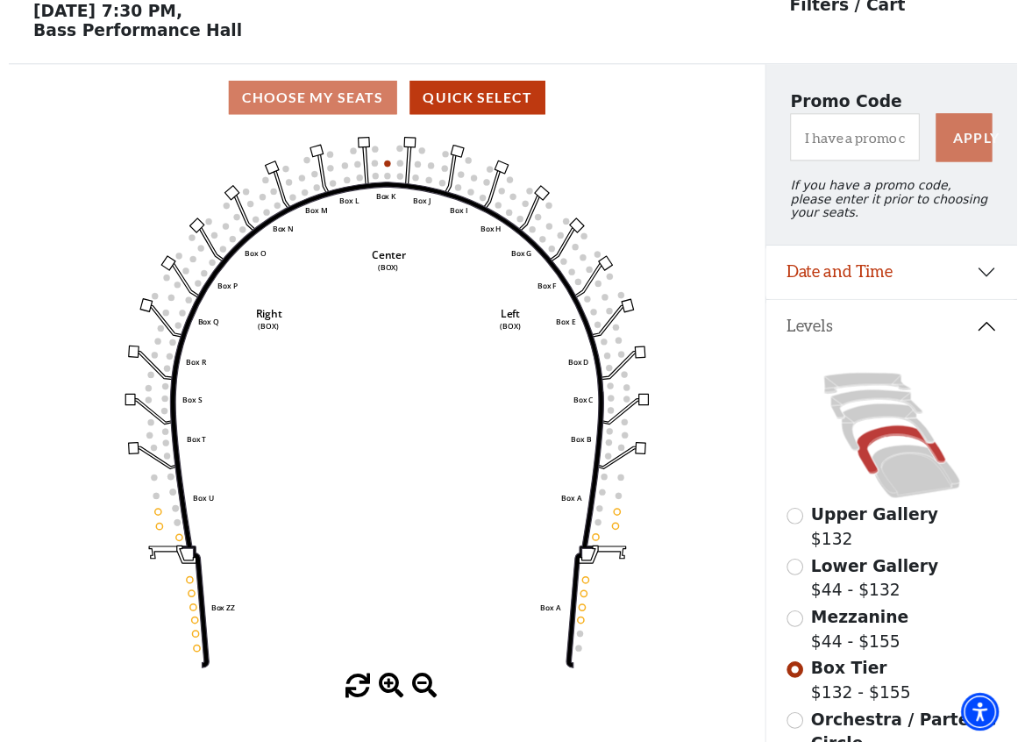
scroll to position [82, 0]
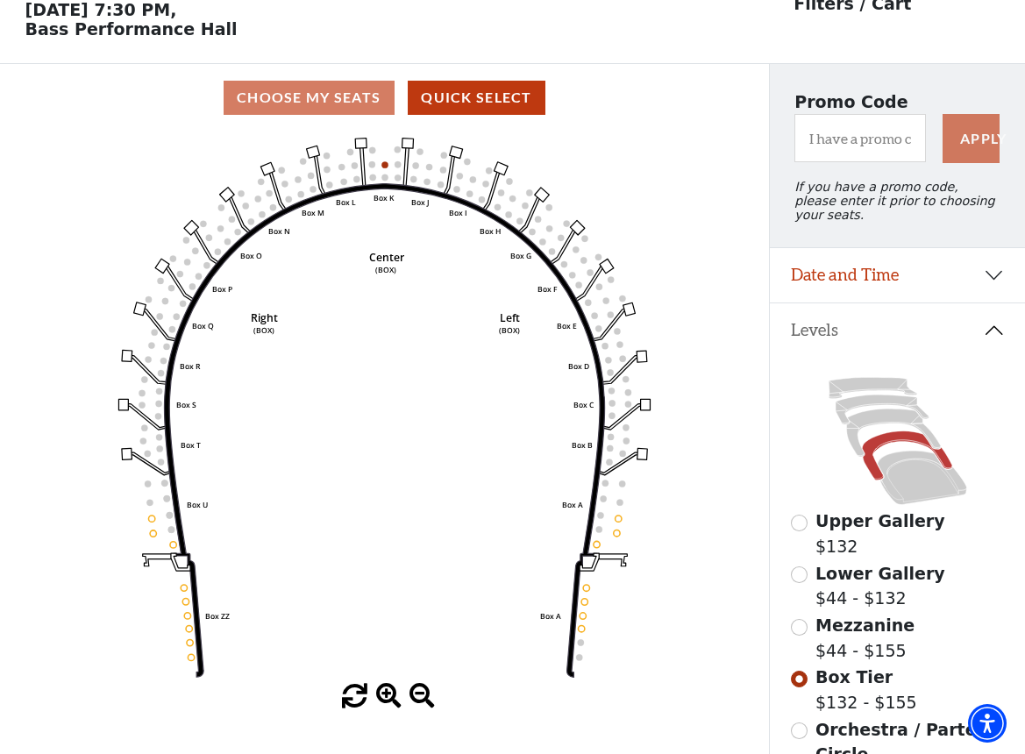
click at [927, 285] on button "Date and Time" at bounding box center [897, 275] width 255 height 54
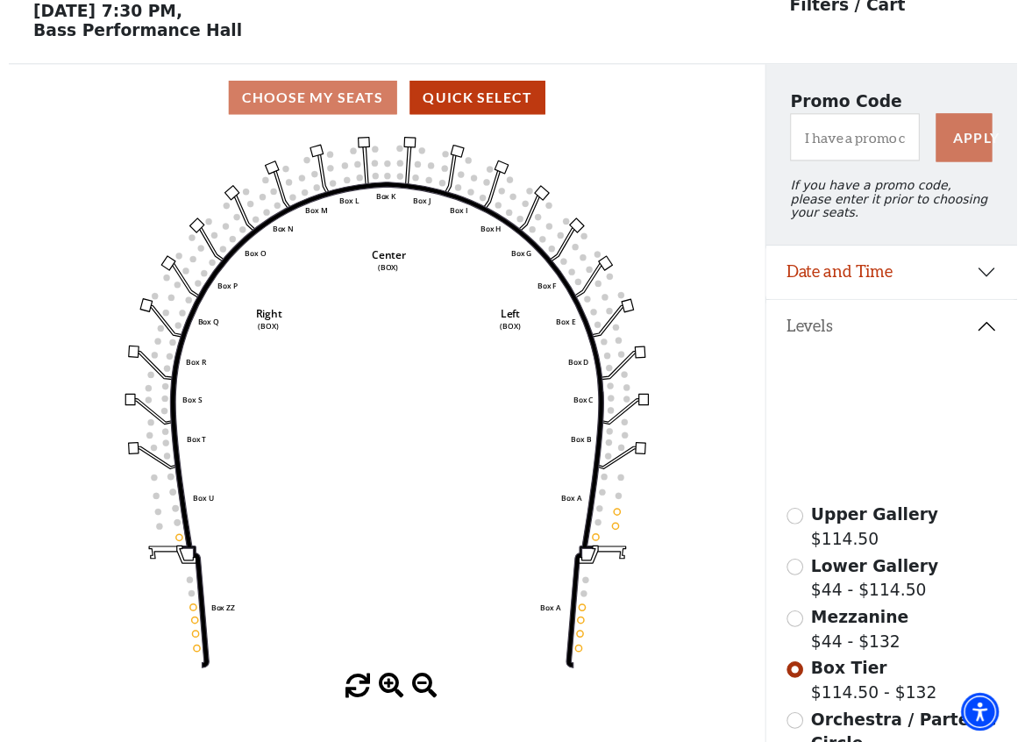
scroll to position [82, 0]
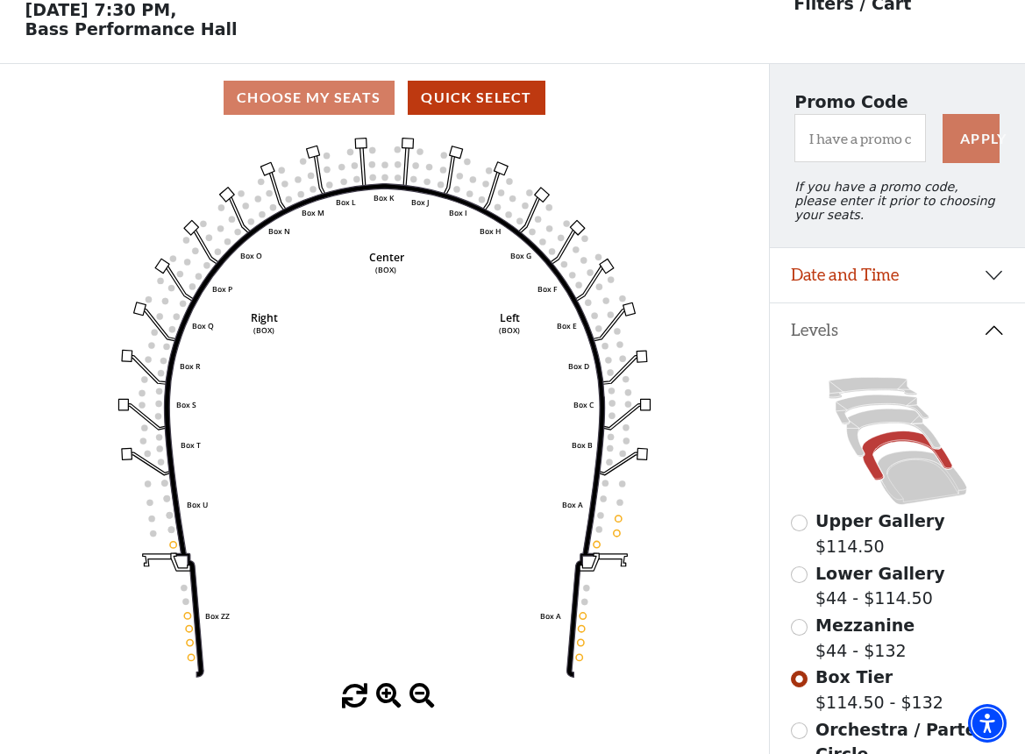
click at [919, 287] on button "Date and Time" at bounding box center [897, 275] width 255 height 54
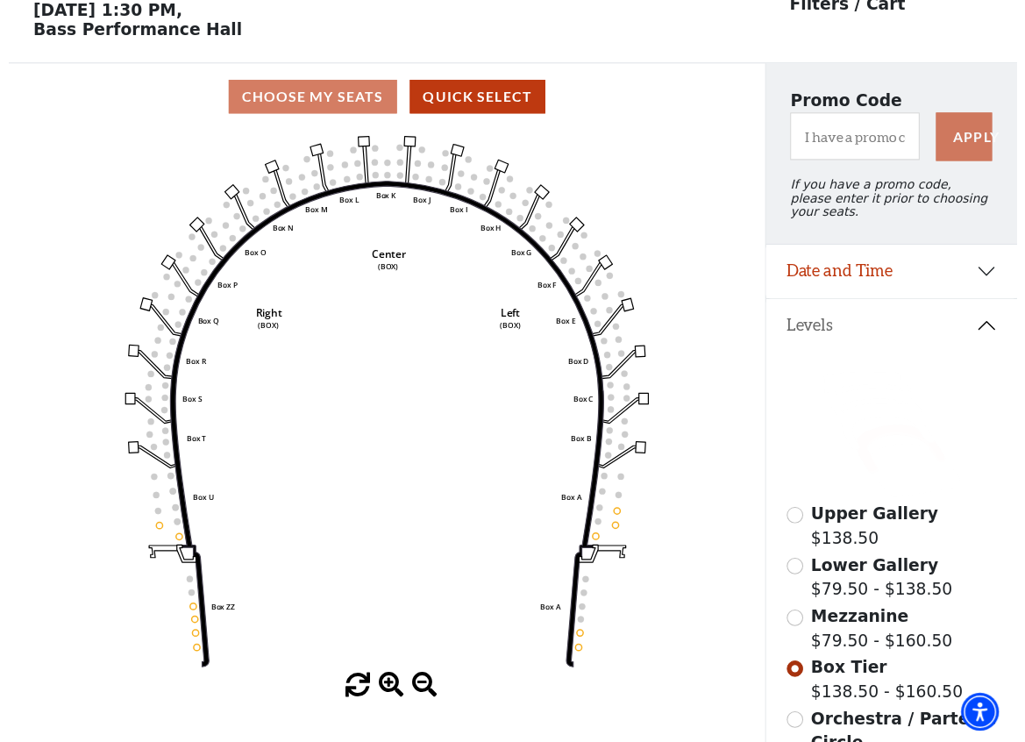
scroll to position [82, 0]
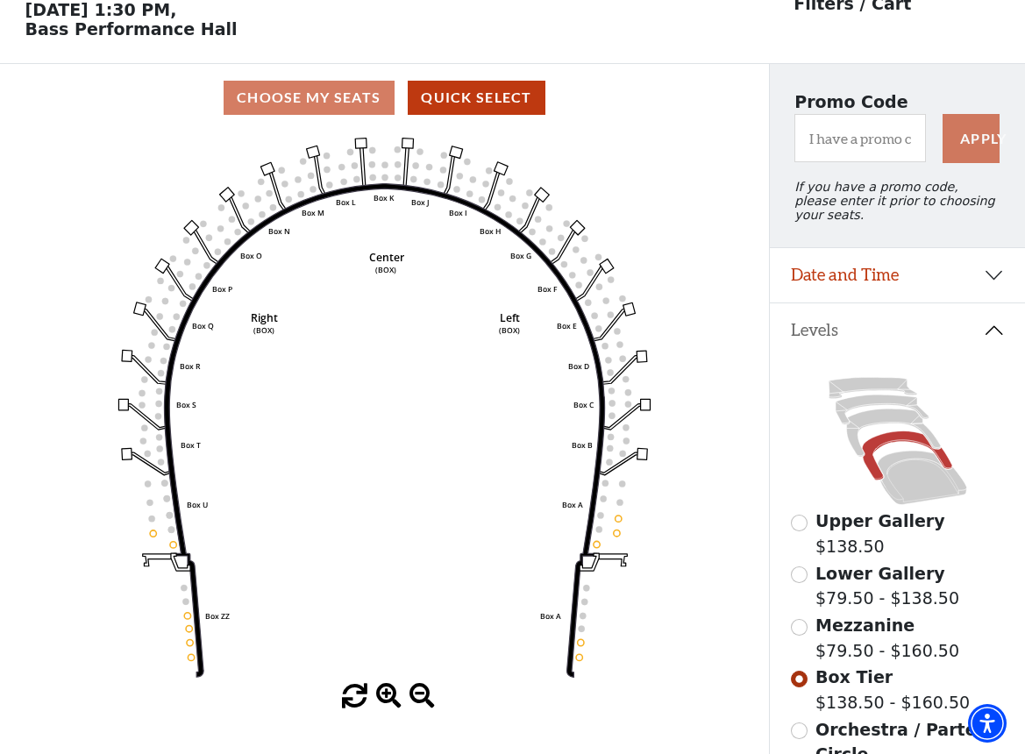
click at [911, 280] on button "Date and Time" at bounding box center [897, 275] width 255 height 54
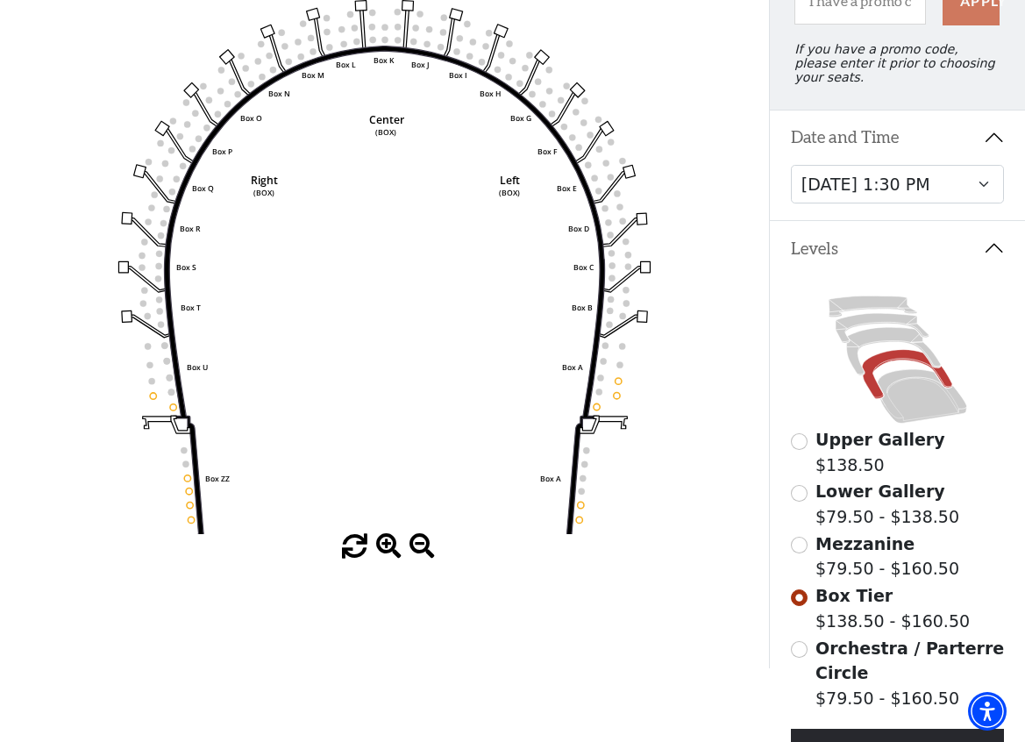
scroll to position [363, 0]
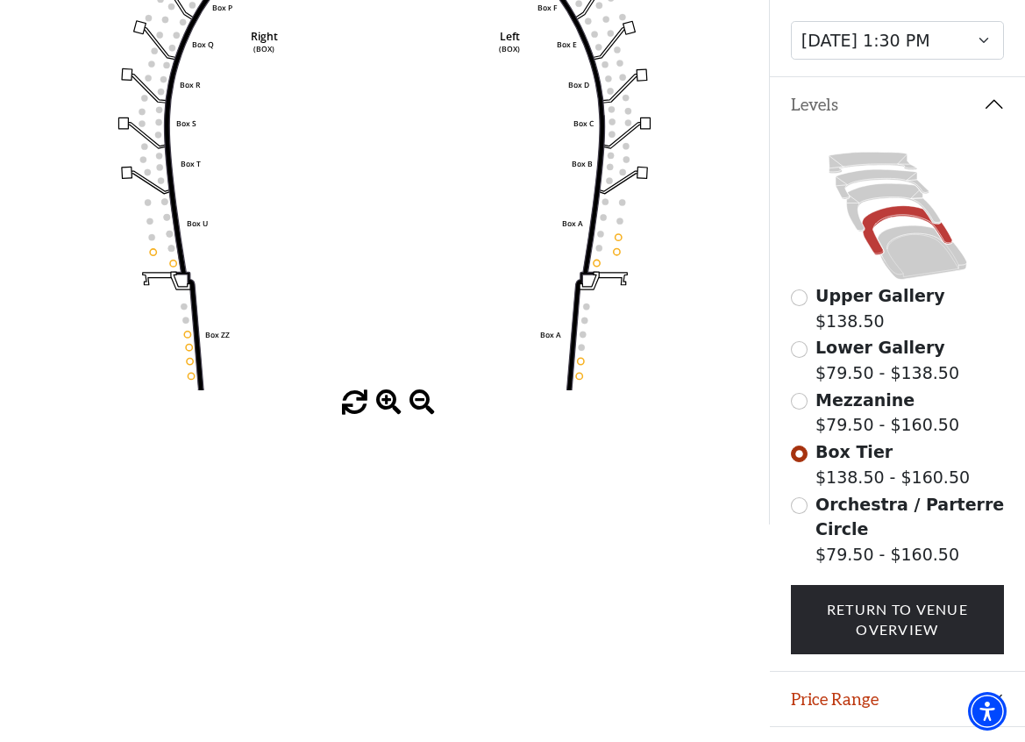
click at [843, 504] on span "Orchestra / Parterre Circle" at bounding box center [909, 516] width 188 height 45
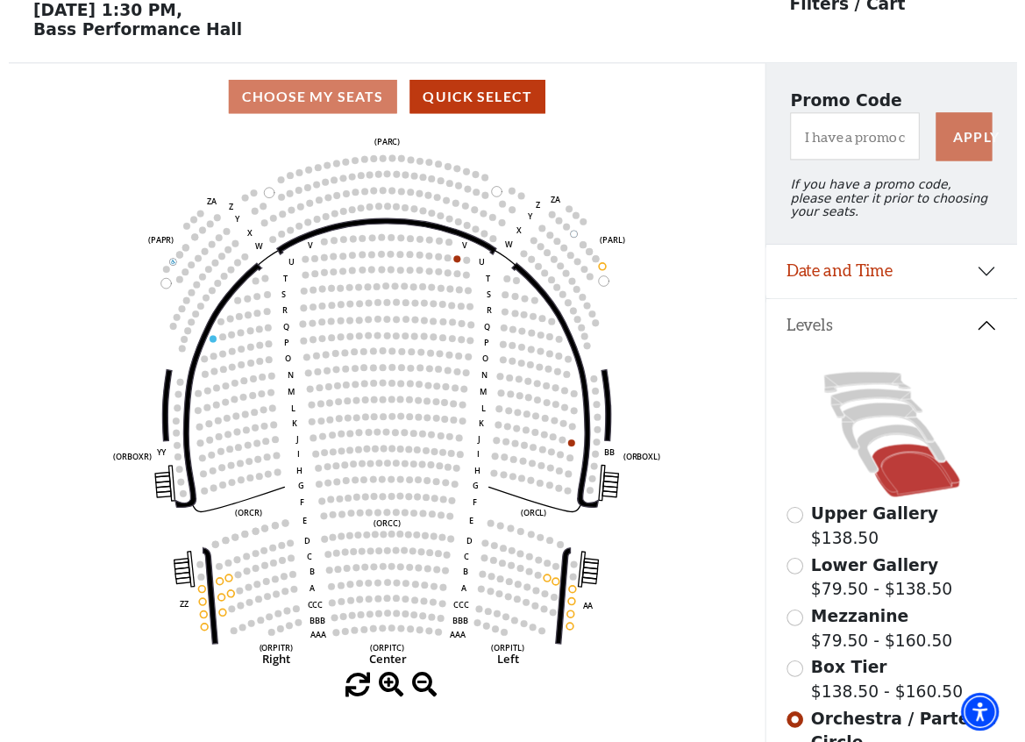
scroll to position [82, 0]
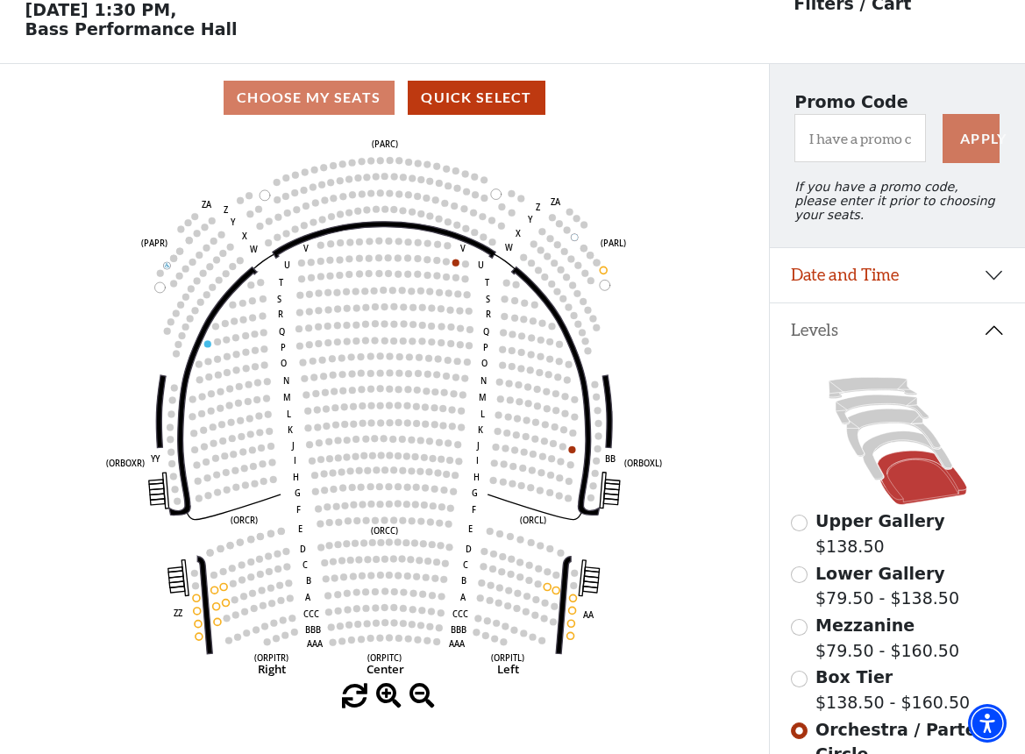
click at [932, 266] on button "Date and Time" at bounding box center [897, 275] width 255 height 54
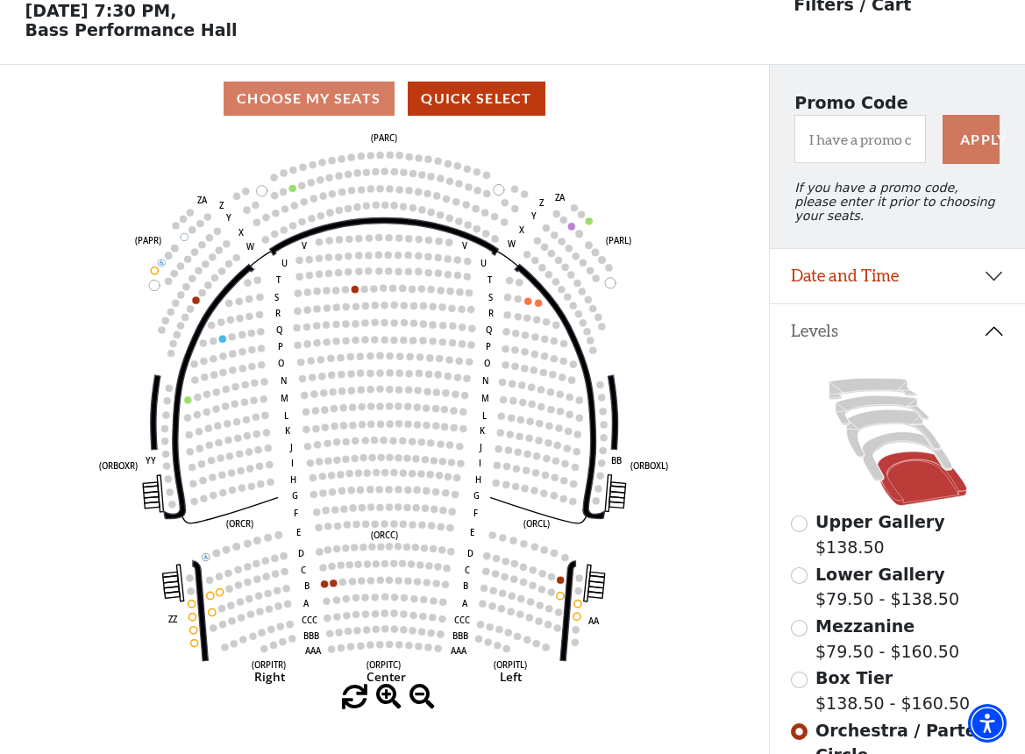
scroll to position [82, 0]
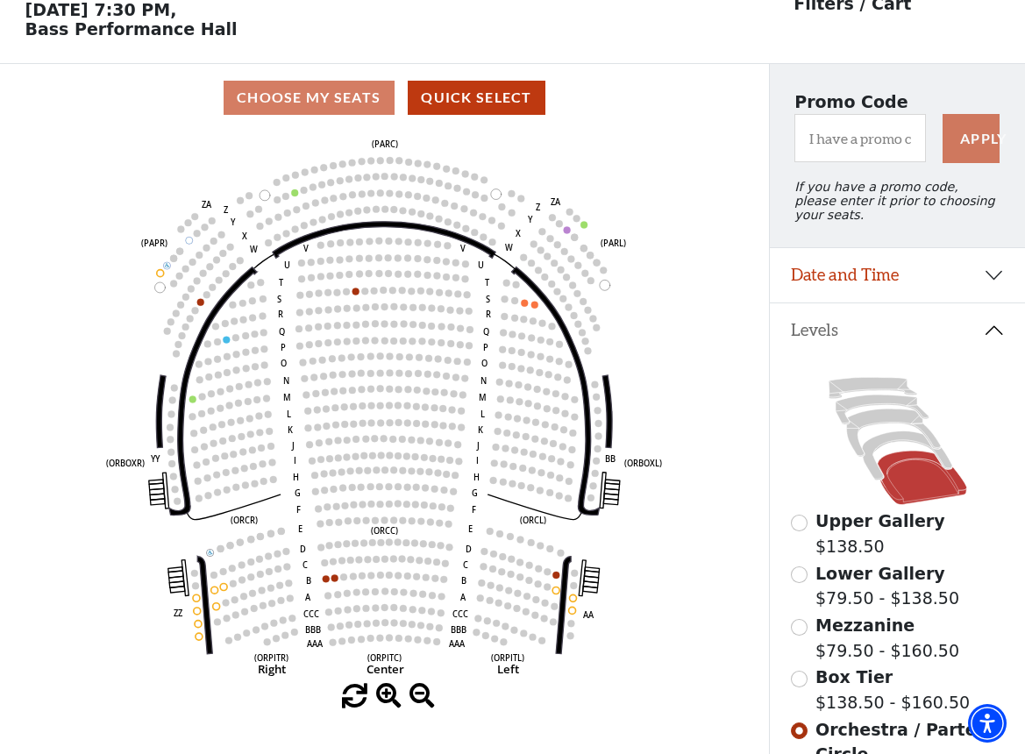
click at [801, 679] on input "Box Tier$138.50 - $160.50\a" at bounding box center [799, 679] width 17 height 17
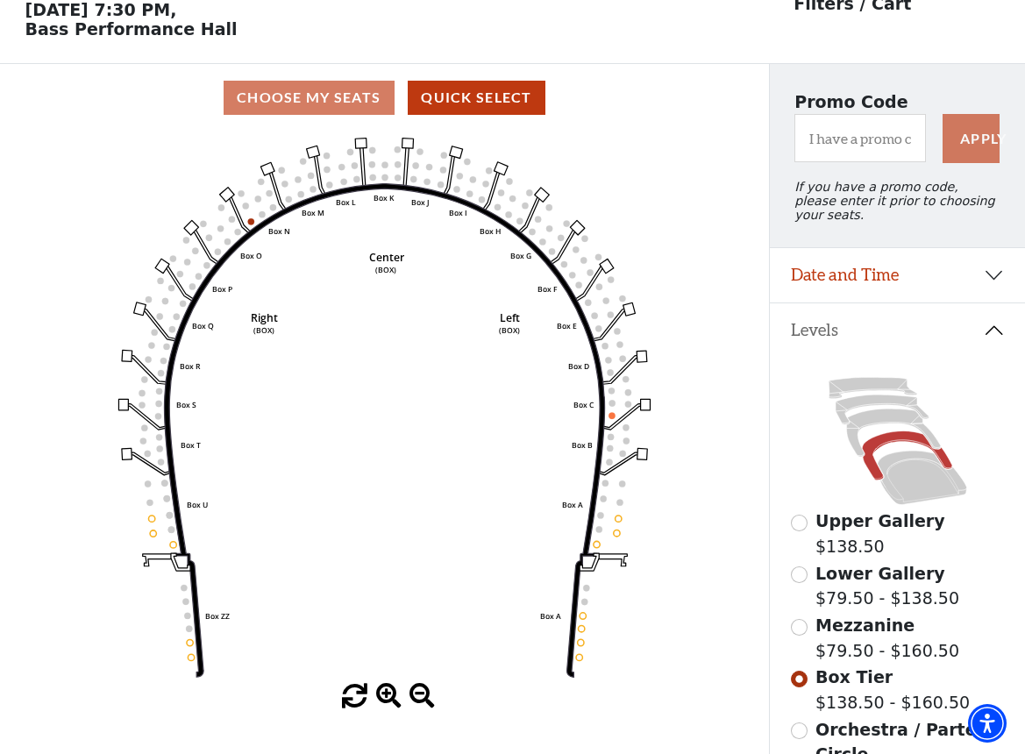
click at [800, 735] on input "Orchestra / Parterre Circle$79.50 - $160.50\a" at bounding box center [799, 730] width 17 height 17
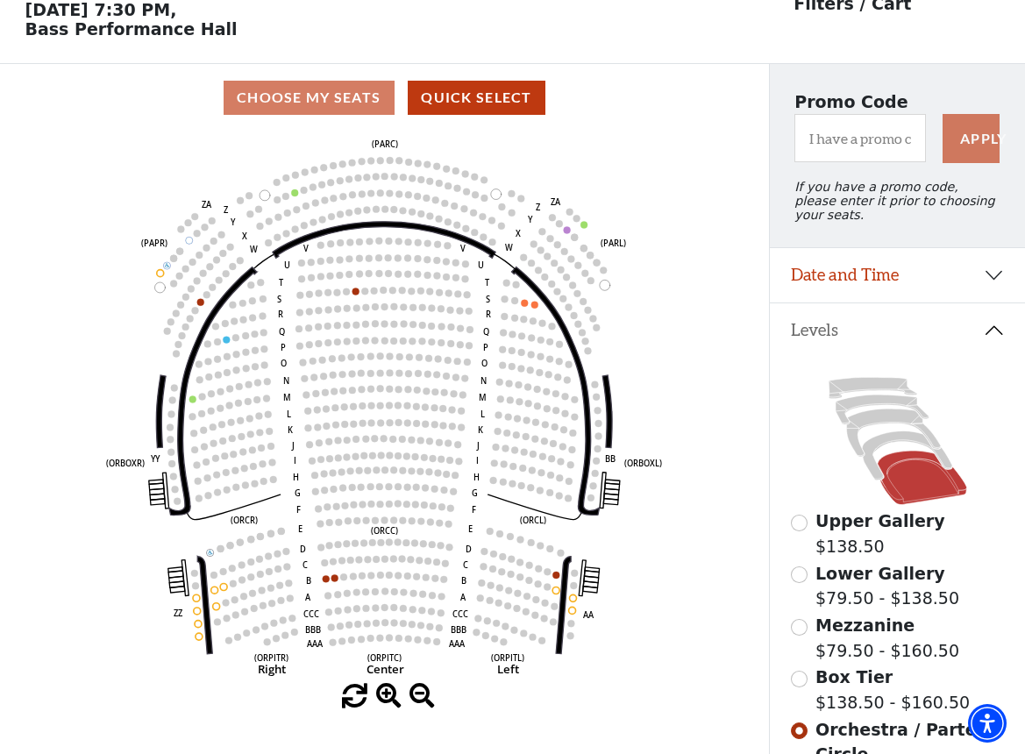
click at [849, 281] on button "Date and Time" at bounding box center [897, 275] width 255 height 54
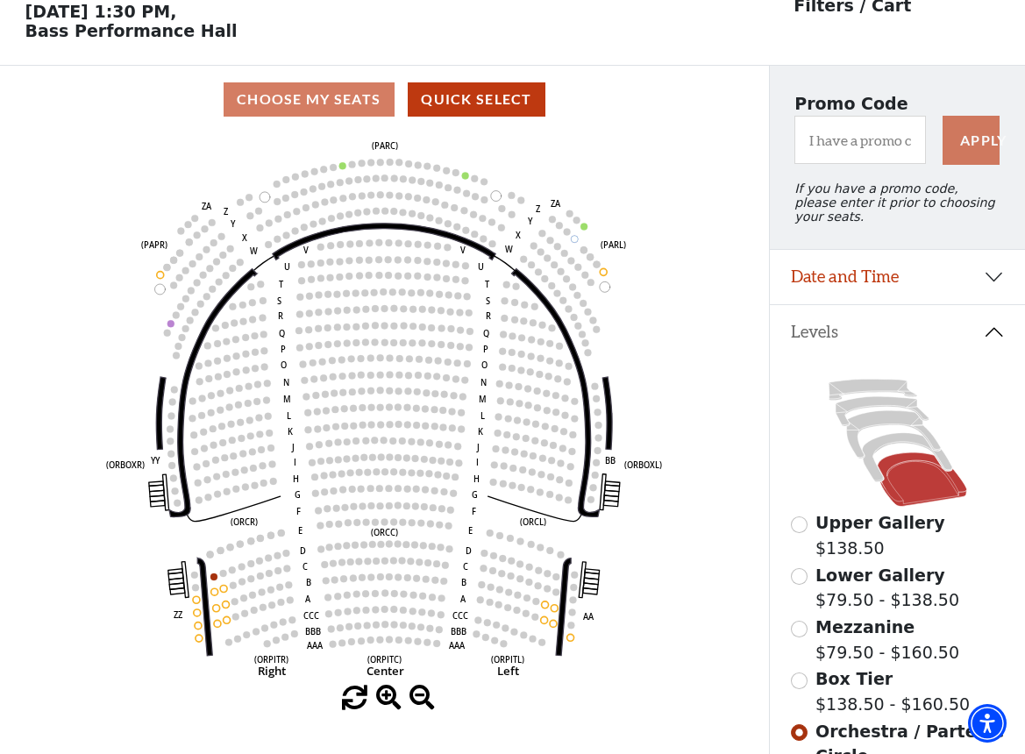
scroll to position [82, 0]
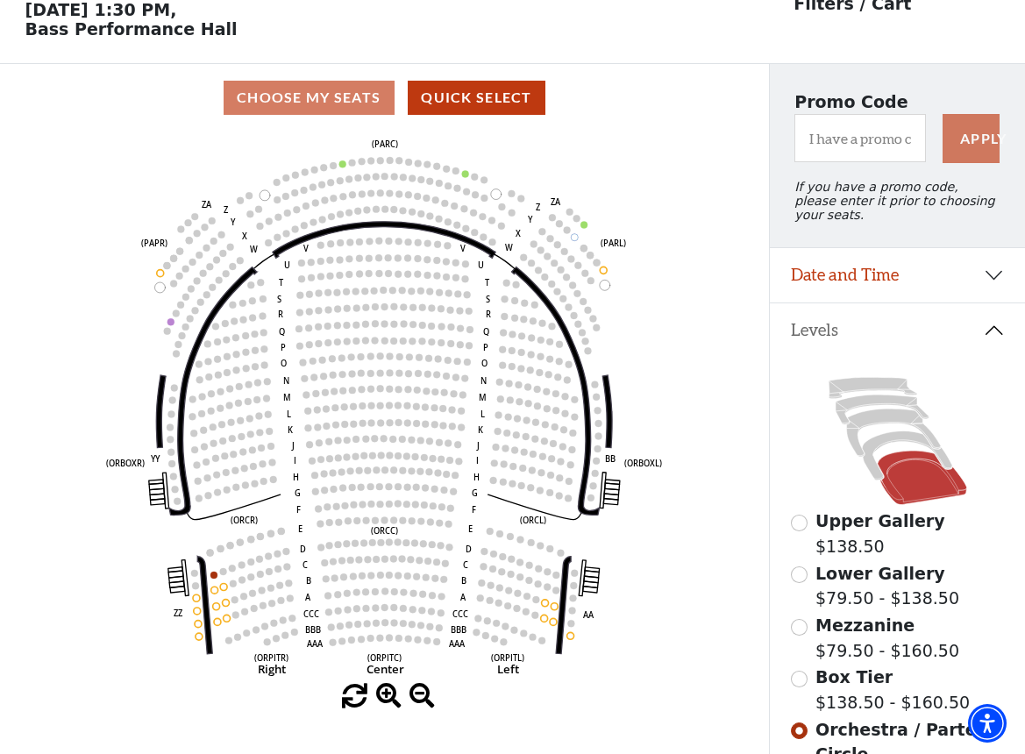
click at [806, 676] on input "Box Tier$138.50 - $160.50\a" at bounding box center [799, 679] width 17 height 17
